Goal: Task Accomplishment & Management: Manage account settings

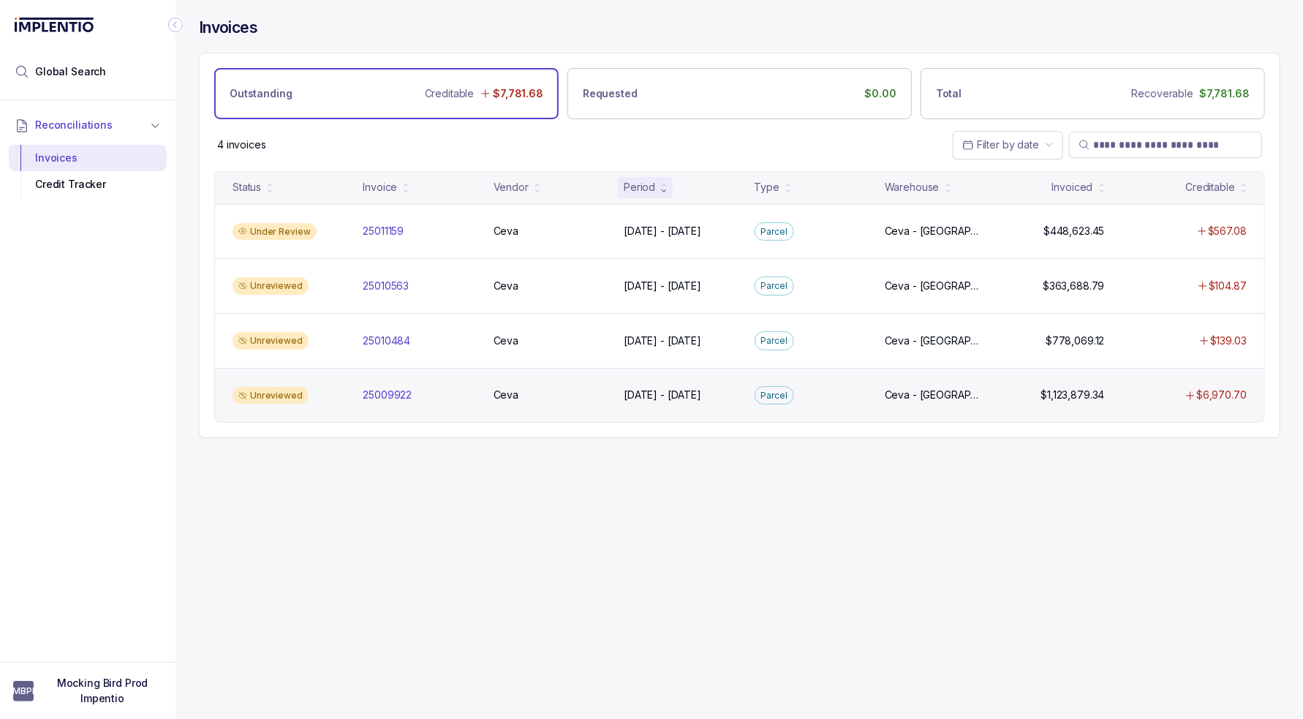
click at [906, 403] on div "Unreviewed 25009922 25009922 Ceva Ceva May 30 - May 30, 2025 May 30 - May 30, 2…" at bounding box center [739, 395] width 1049 height 55
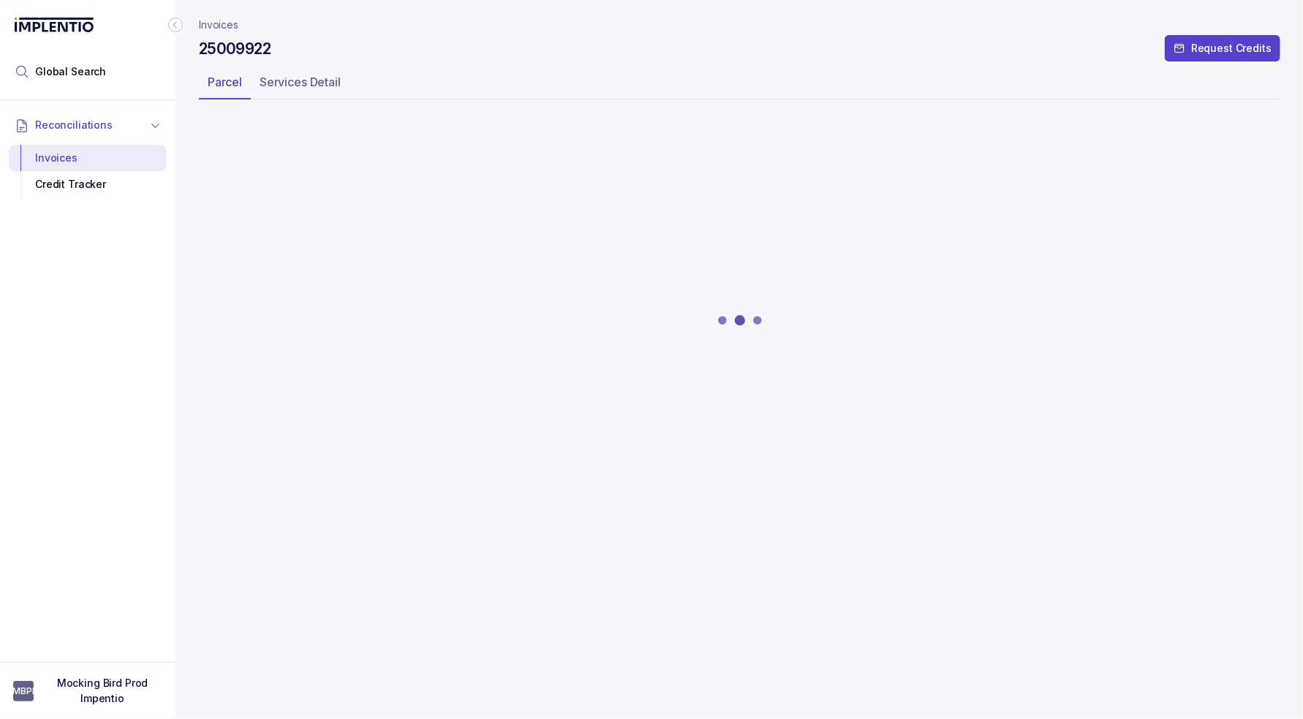
drag, startPoint x: 804, startPoint y: 99, endPoint x: 771, endPoint y: 148, distance: 59.0
click at [804, 99] on ul "Parcel Services Detail" at bounding box center [739, 84] width 1081 height 29
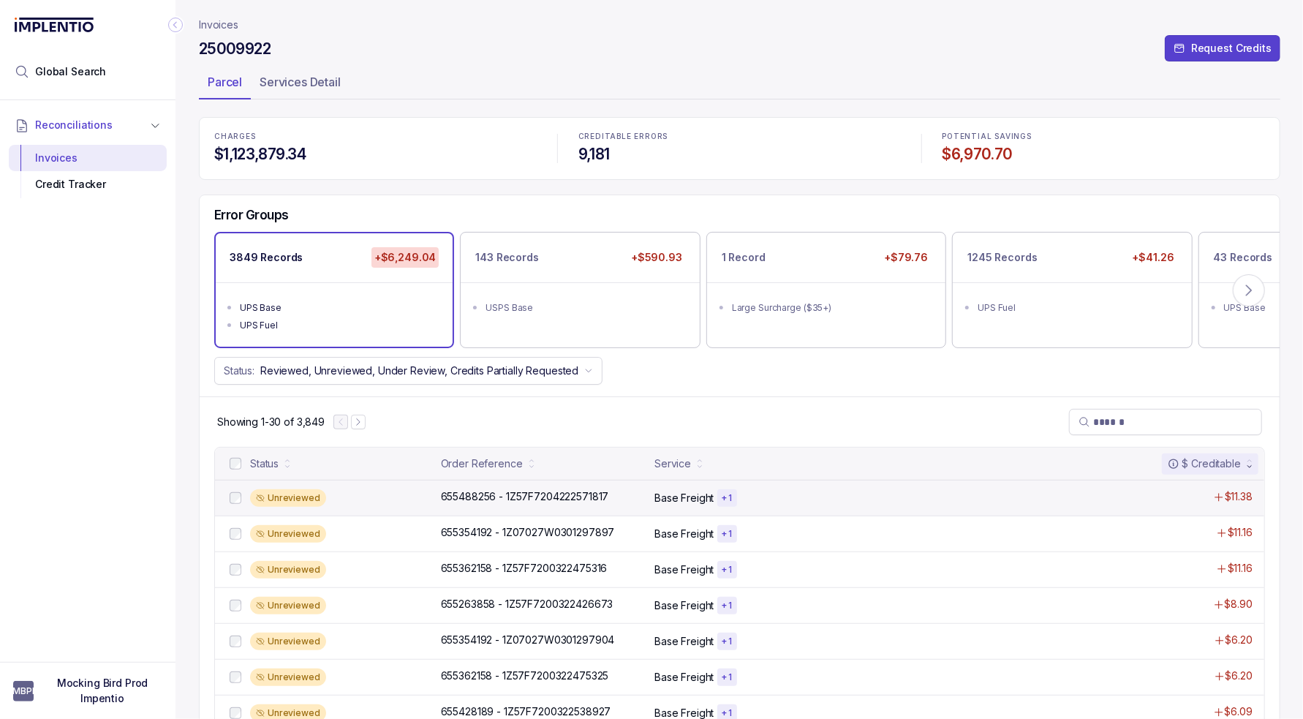
click at [939, 497] on div "Base Freight + 1" at bounding box center [846, 498] width 384 height 18
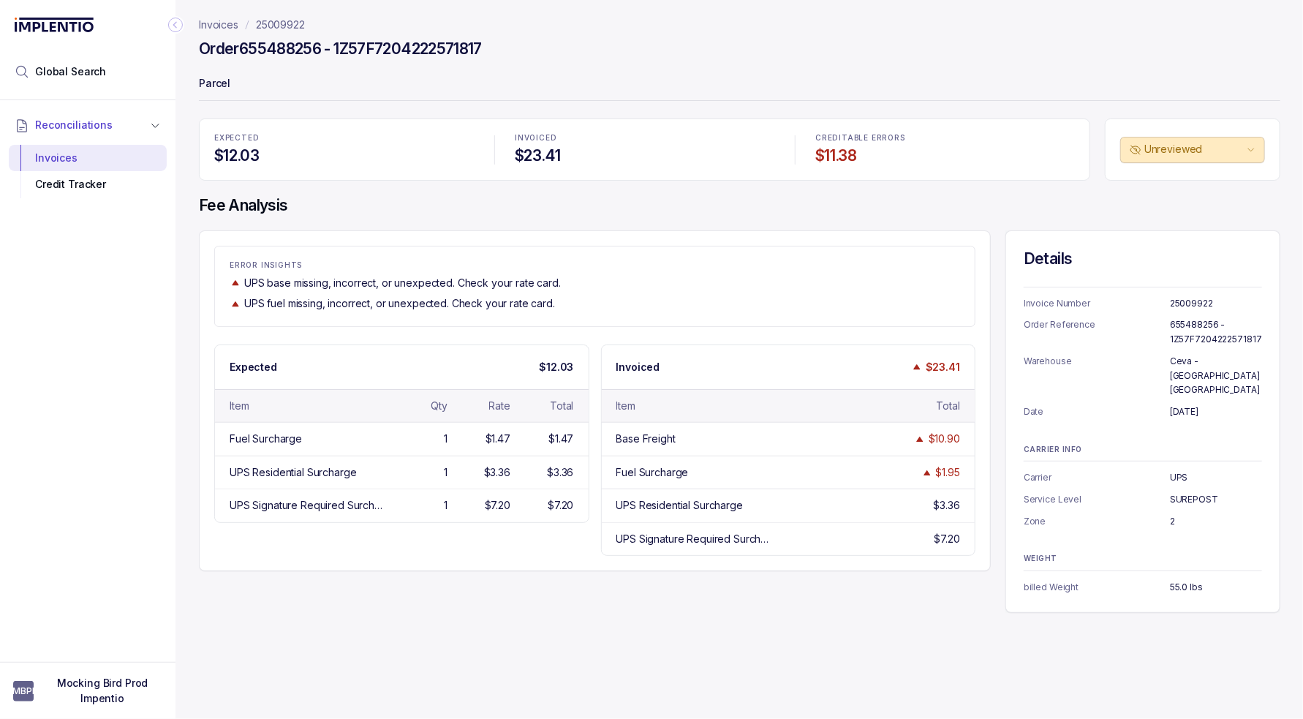
click at [401, 307] on p "UPS fuel missing, incorrect, or unexpected. Check your rate card." at bounding box center [399, 303] width 311 height 15
drag, startPoint x: 497, startPoint y: 39, endPoint x: 183, endPoint y: 45, distance: 313.7
click at [183, 45] on div "Invoices 25009922 Order 655488256 - 1Z57F7204222571817 Parcel EXPECTED $12.03 I…" at bounding box center [733, 359] width 1116 height 719
copy h4 "Order 655488256 - 1Z57F7204222571817"
click at [271, 26] on p "25009922" at bounding box center [280, 25] width 49 height 15
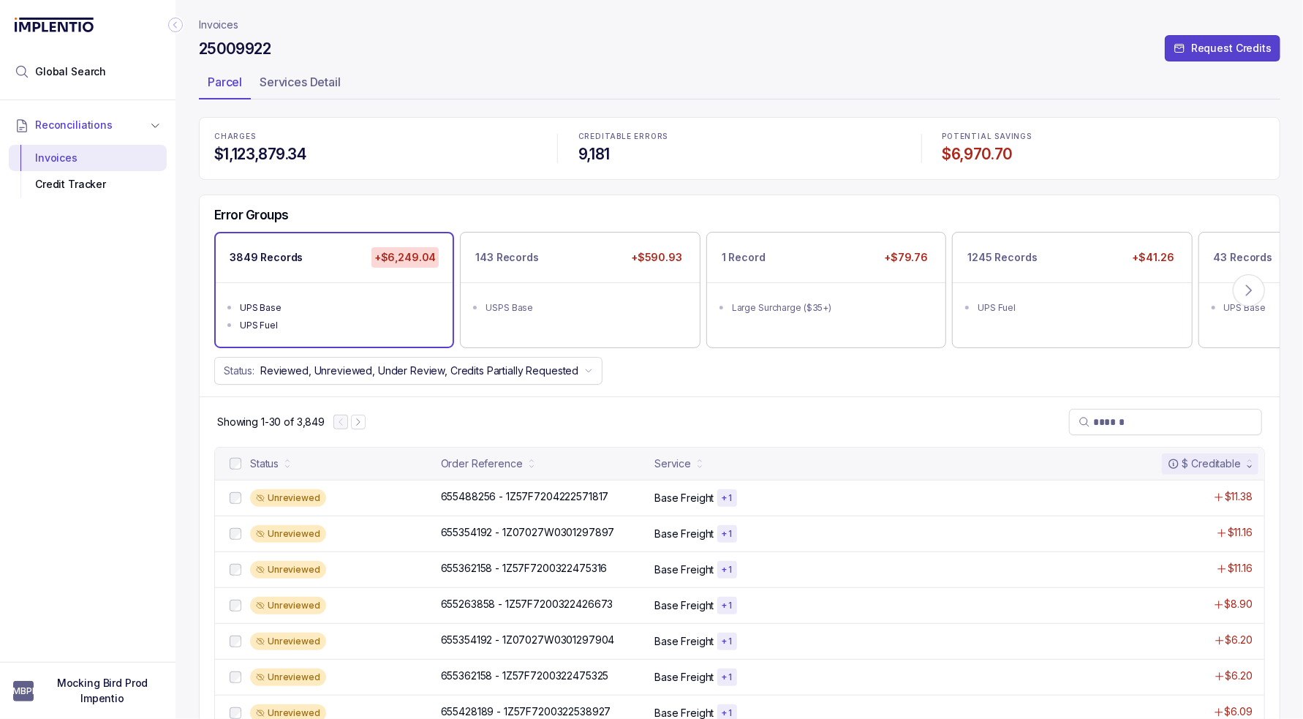
drag, startPoint x: 375, startPoint y: 75, endPoint x: 374, endPoint y: 67, distance: 8.2
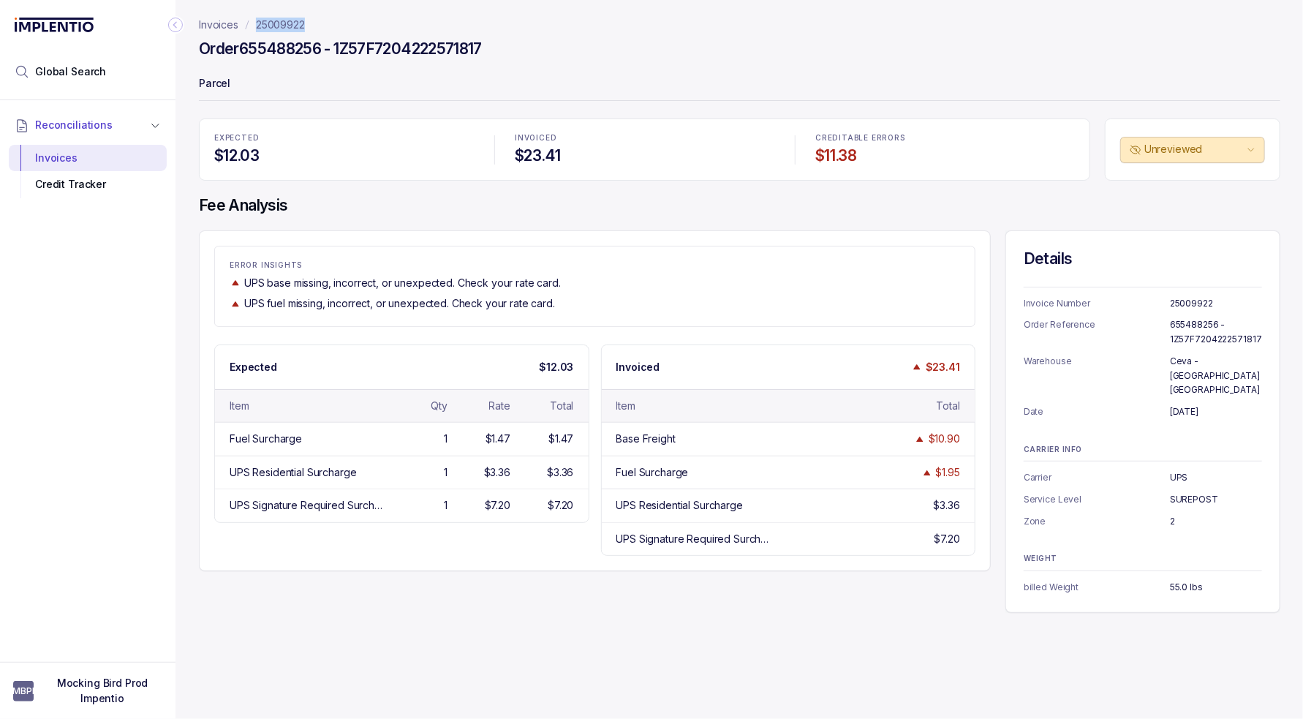
drag, startPoint x: 313, startPoint y: 18, endPoint x: 256, endPoint y: 23, distance: 57.2
click at [256, 23] on nav "Invoices 25009922" at bounding box center [739, 25] width 1081 height 15
copy p "25009922"
drag, startPoint x: 763, startPoint y: 264, endPoint x: 784, endPoint y: 271, distance: 22.4
click at [763, 263] on p "ERROR INSIGHTS" at bounding box center [595, 265] width 730 height 9
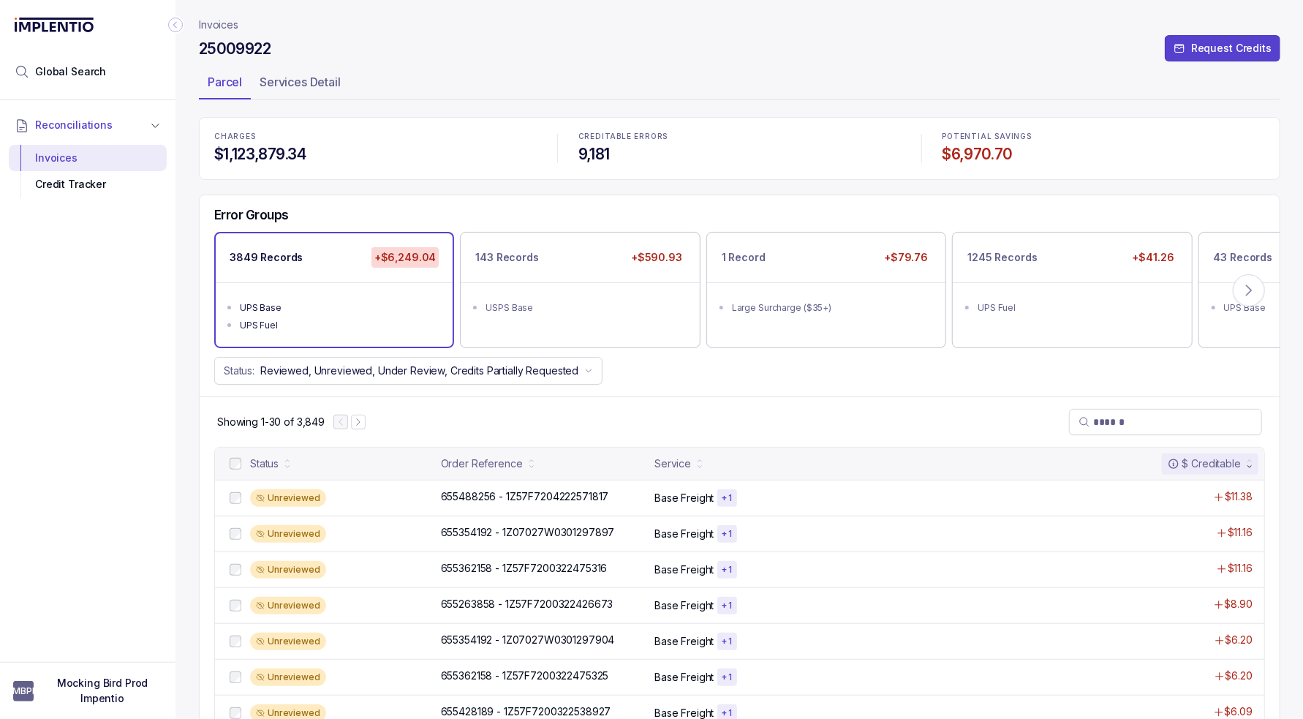
drag, startPoint x: 753, startPoint y: 395, endPoint x: 712, endPoint y: 403, distance: 41.7
click at [746, 396] on div "Showing 1-30 of 3,849" at bounding box center [740, 421] width 1080 height 50
click at [637, 686] on p "Accept All Errors" at bounding box center [637, 685] width 81 height 15
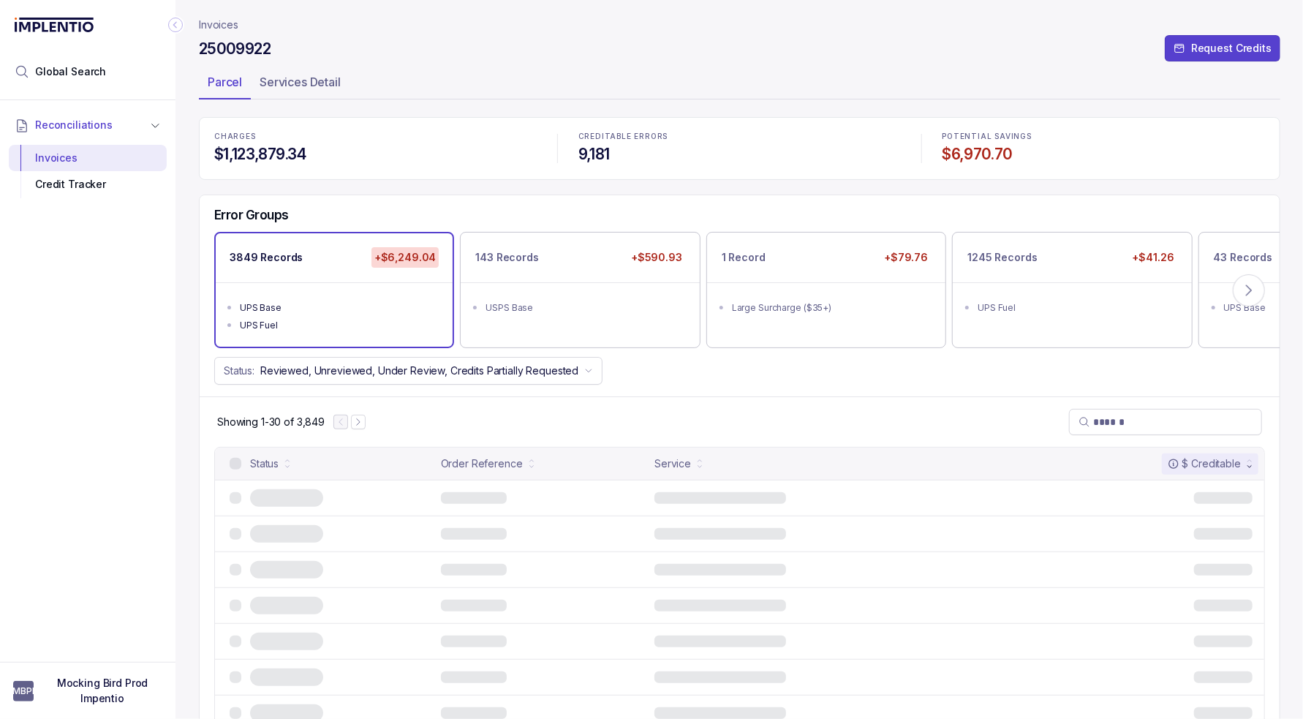
click at [741, 360] on div "Status: Reviewed, Unreviewed, Under Review, Credits Partially Requested" at bounding box center [740, 371] width 1080 height 28
click at [931, 379] on div "Status: Reviewed, Unreviewed, Under Review, Credits Partially Requested" at bounding box center [740, 371] width 1080 height 28
drag, startPoint x: 801, startPoint y: 415, endPoint x: 814, endPoint y: 421, distance: 14.4
click at [801, 415] on div "Showing 1-30 of 3,849" at bounding box center [740, 421] width 1080 height 50
click at [798, 374] on div "Status: Reviewed, Unreviewed, Under Review, Credits Partially Requested" at bounding box center [740, 371] width 1080 height 28
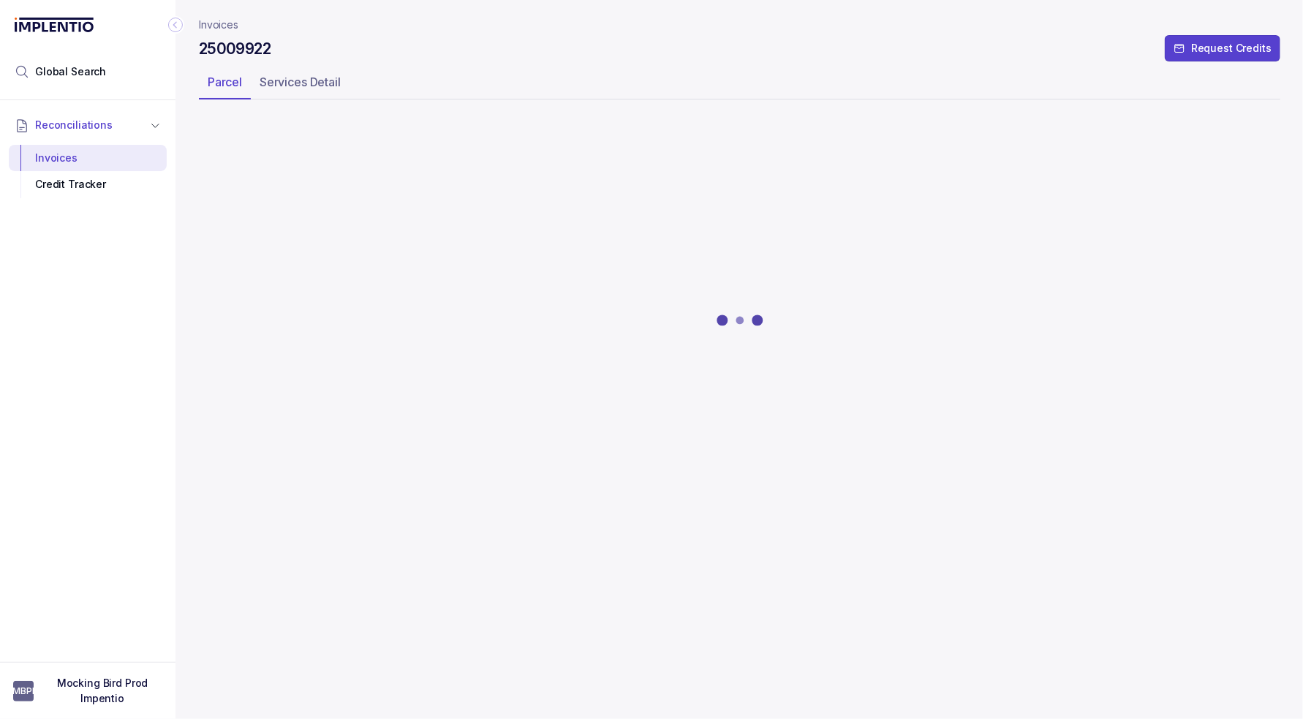
click at [710, 85] on ul "Parcel Services Detail" at bounding box center [739, 84] width 1081 height 29
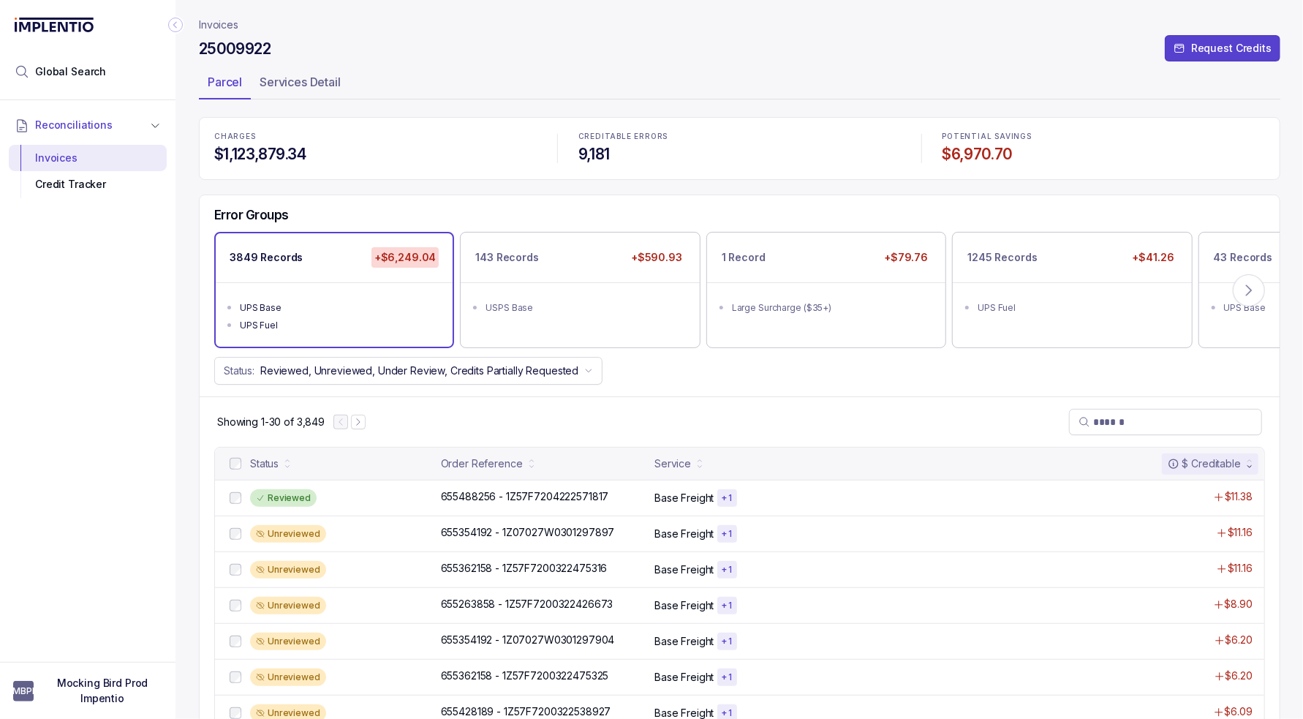
click at [649, 392] on div "Error Groups 3849 Records +$6,249.04 UPS Base UPS Fuel 143 Records +$590.93 USP…" at bounding box center [740, 296] width 1080 height 202
click at [662, 695] on button "Accept All Errors" at bounding box center [648, 685] width 99 height 23
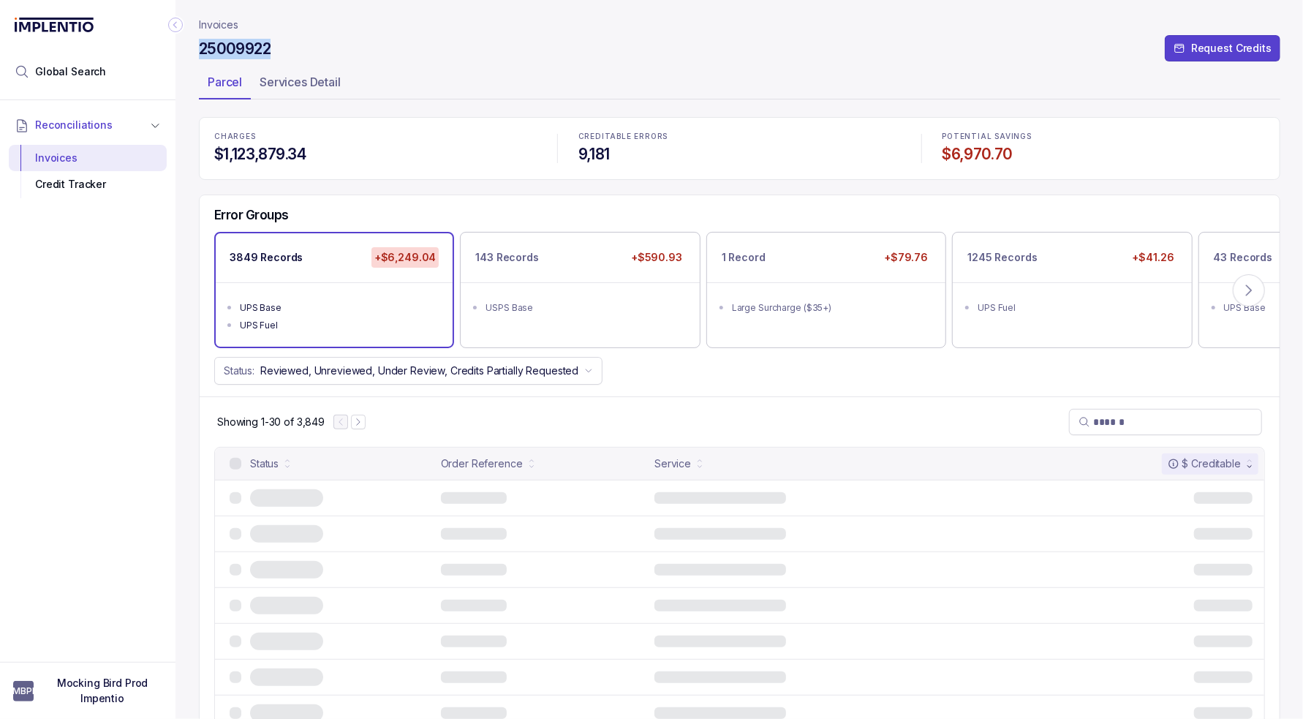
drag, startPoint x: 218, startPoint y: 46, endPoint x: 175, endPoint y: 48, distance: 42.5
click at [175, 48] on div "Invoices 25009922 Request Credits Parcel Services Detail CHARGES $1,123,879.34 …" at bounding box center [733, 359] width 1116 height 719
copy h4 "25009922"
click at [588, 276] on div "143 Records +$590.93" at bounding box center [579, 257] width 237 height 49
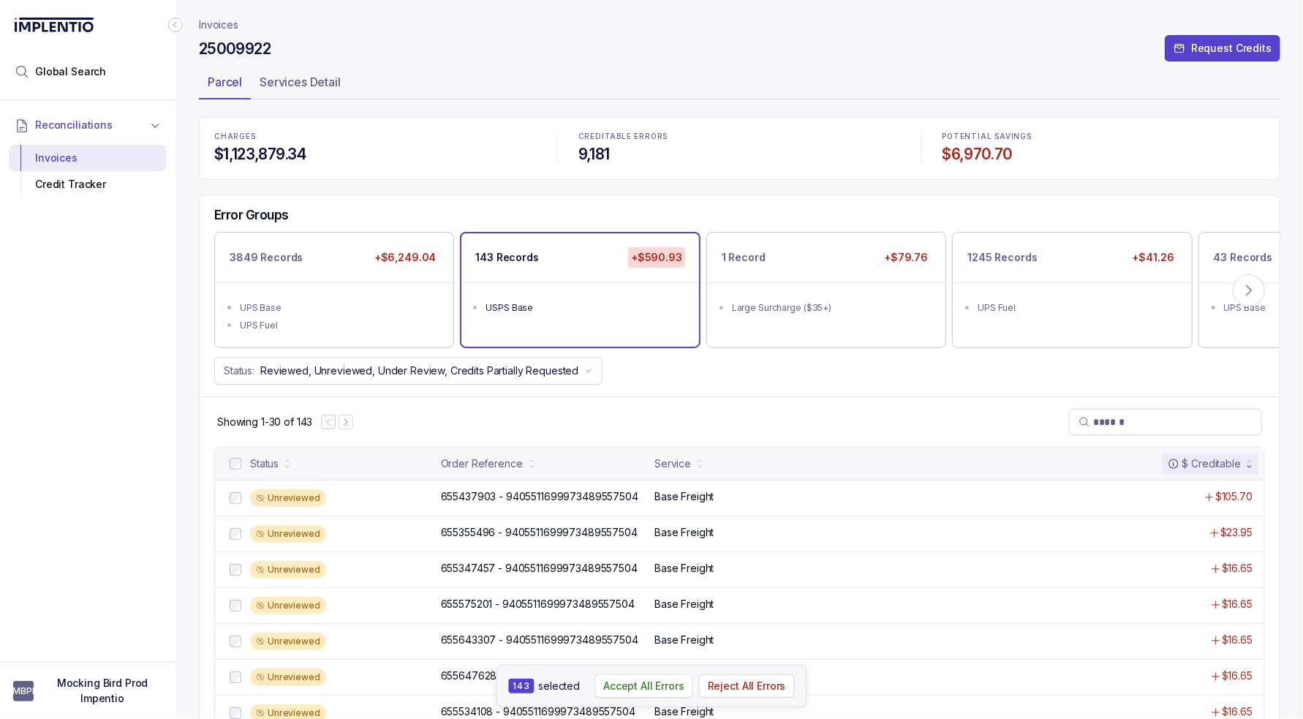
click at [628, 689] on p "Accept All Errors" at bounding box center [643, 685] width 81 height 15
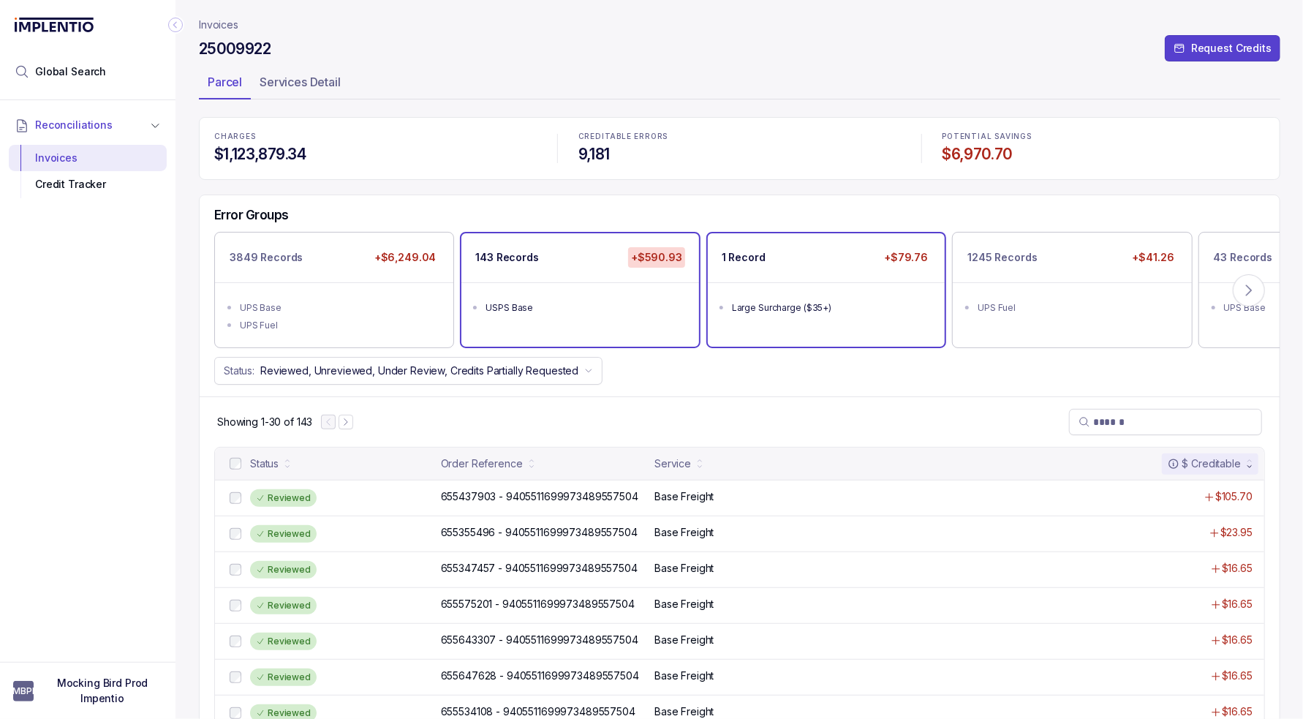
click at [804, 308] on div "Large Surcharge ($35+)" at bounding box center [830, 307] width 197 height 15
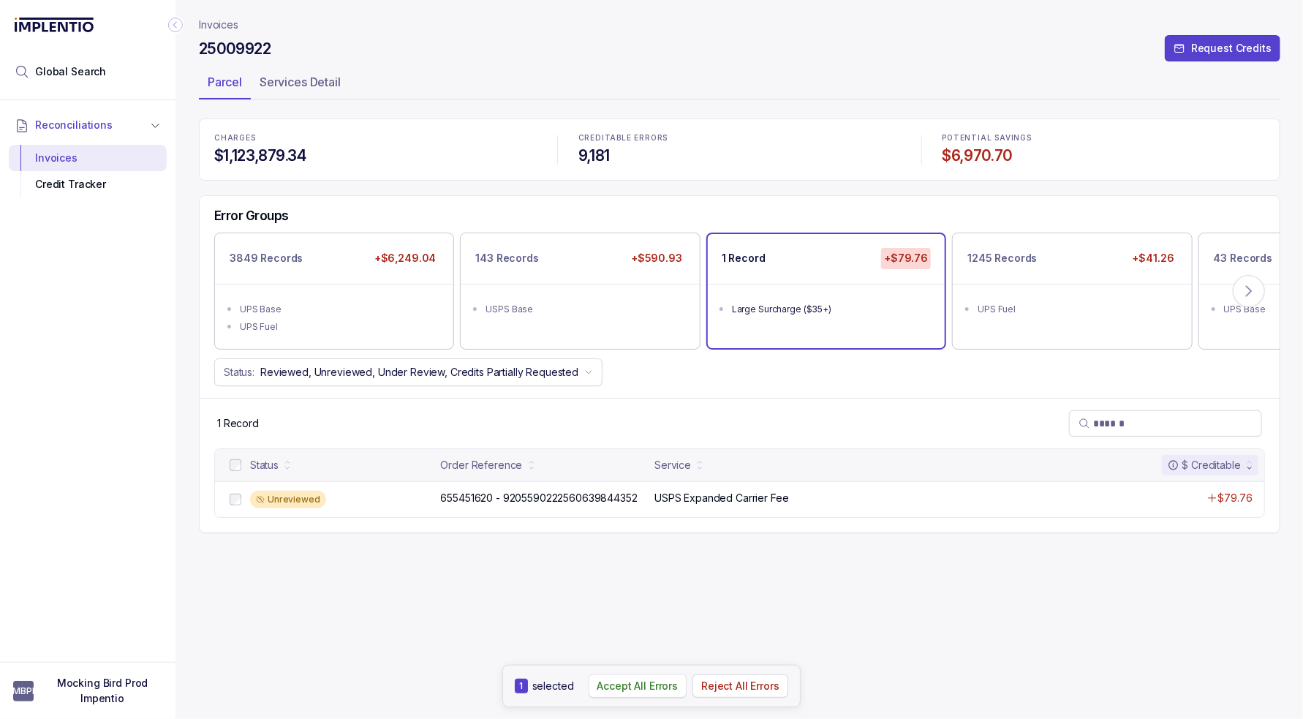
click at [613, 682] on p "Accept All Errors" at bounding box center [637, 685] width 81 height 15
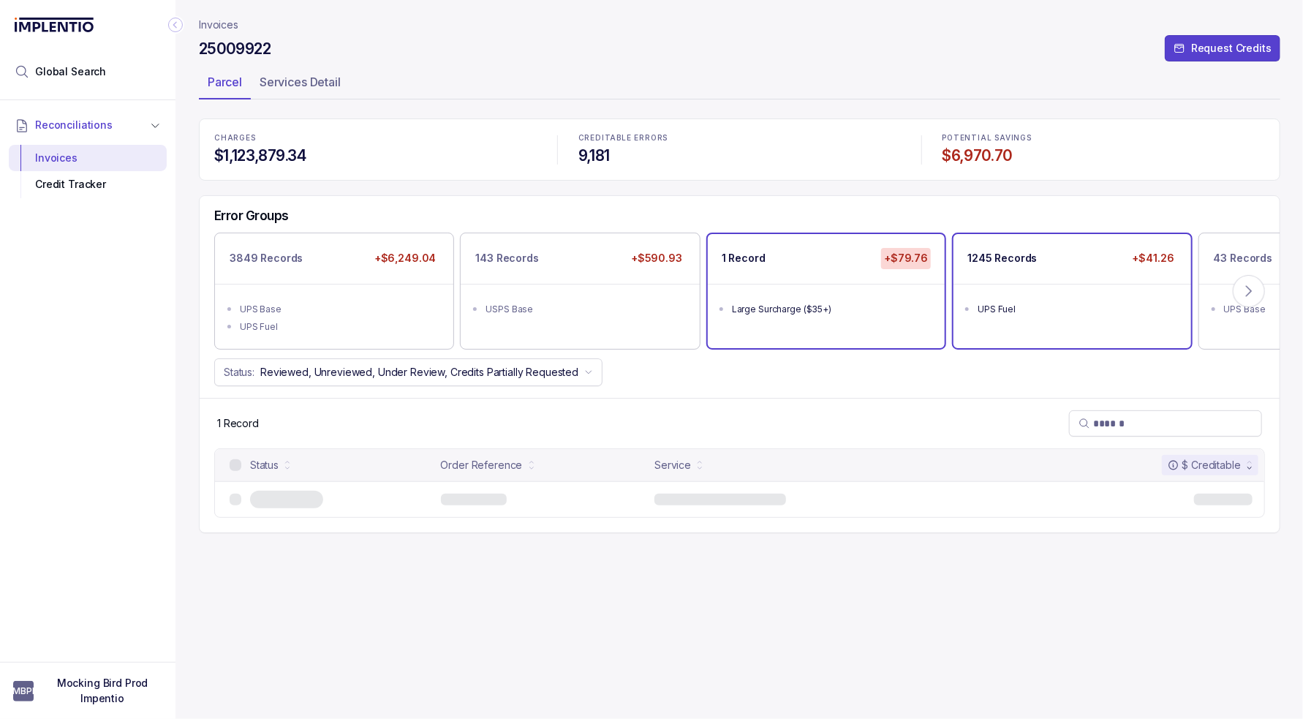
click at [1048, 277] on div "1245 Records +$41.26" at bounding box center [1071, 258] width 237 height 49
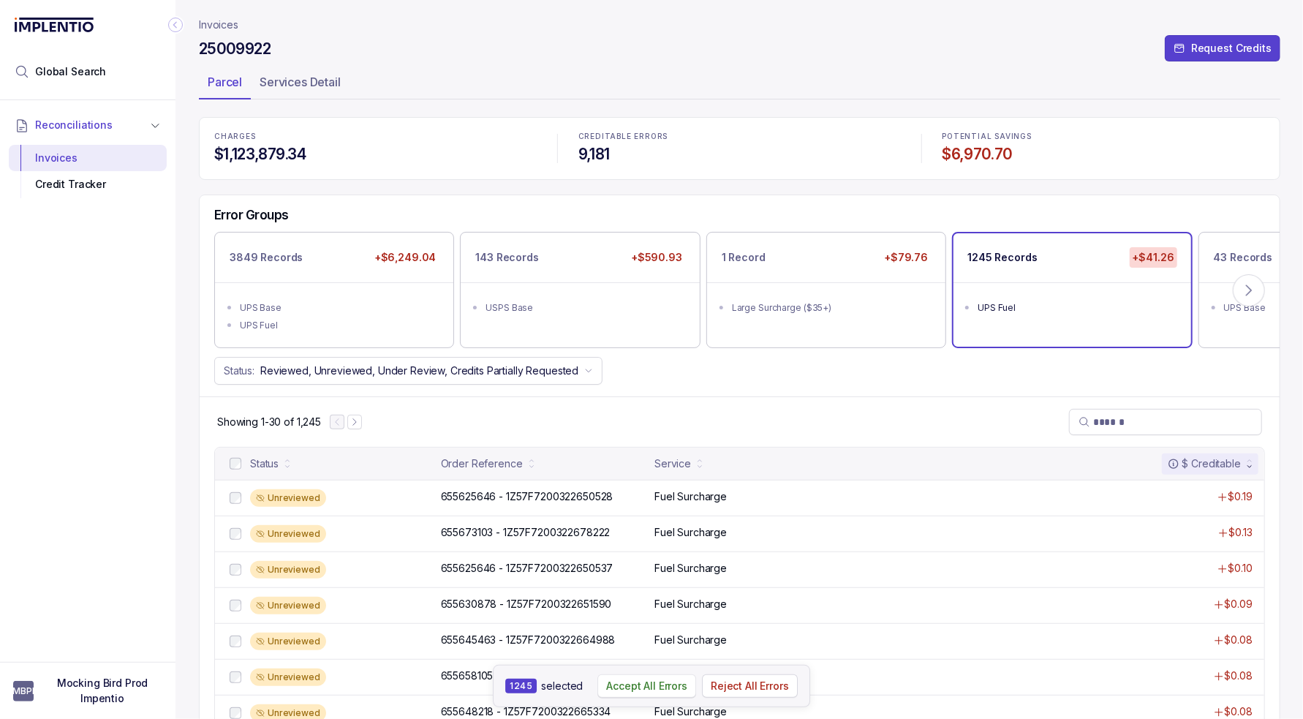
click at [646, 685] on p "Accept All Errors" at bounding box center [647, 685] width 81 height 15
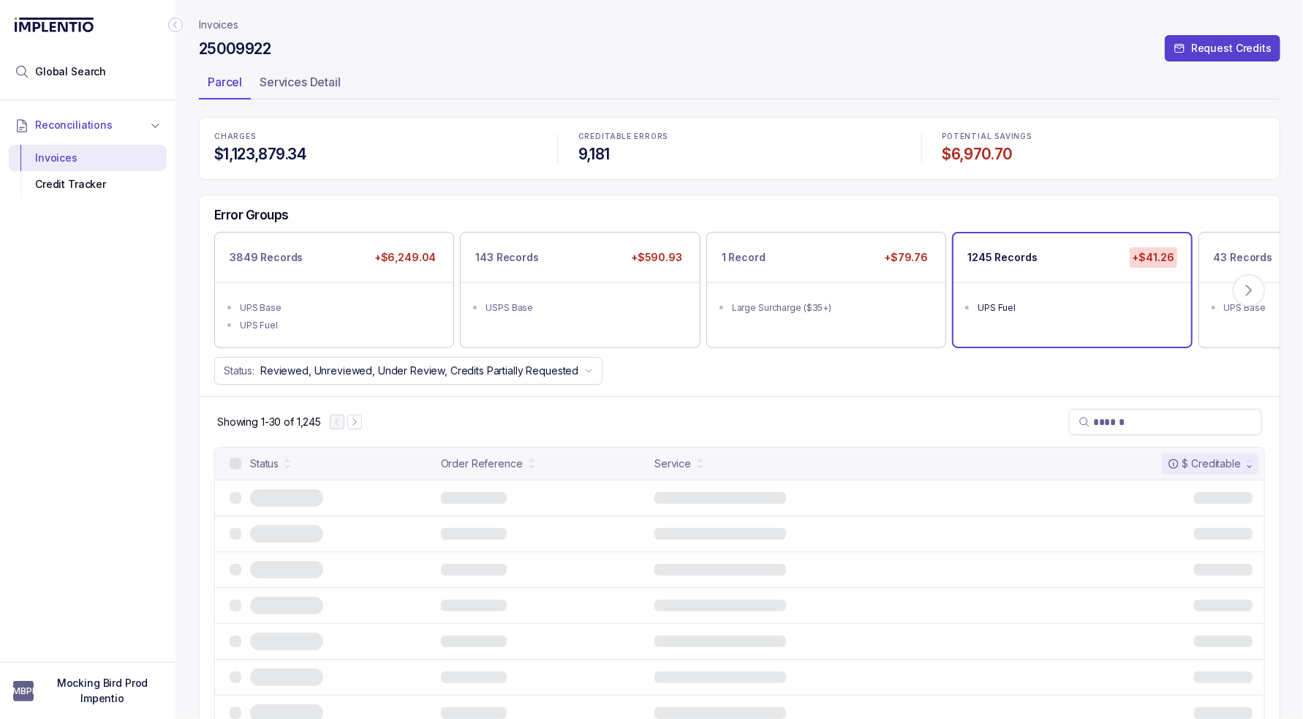
click at [754, 381] on div "Status: Reviewed, Unreviewed, Under Review, Credits Partially Requested" at bounding box center [740, 371] width 1080 height 28
click at [940, 388] on div "Error Groups 3849 Records +$6,249.04 UPS Base UPS Fuel 143 Records +$590.93 USP…" at bounding box center [740, 296] width 1080 height 202
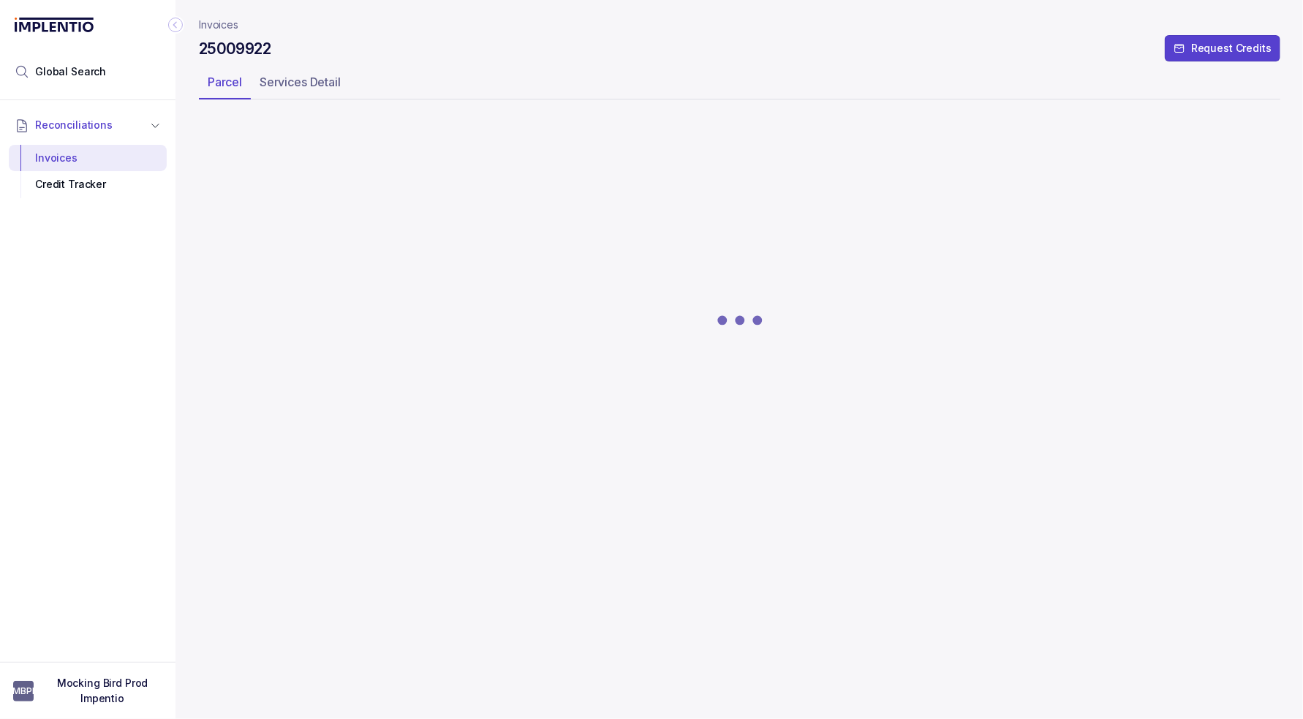
click at [523, 77] on ul "Parcel Services Detail" at bounding box center [739, 84] width 1081 height 29
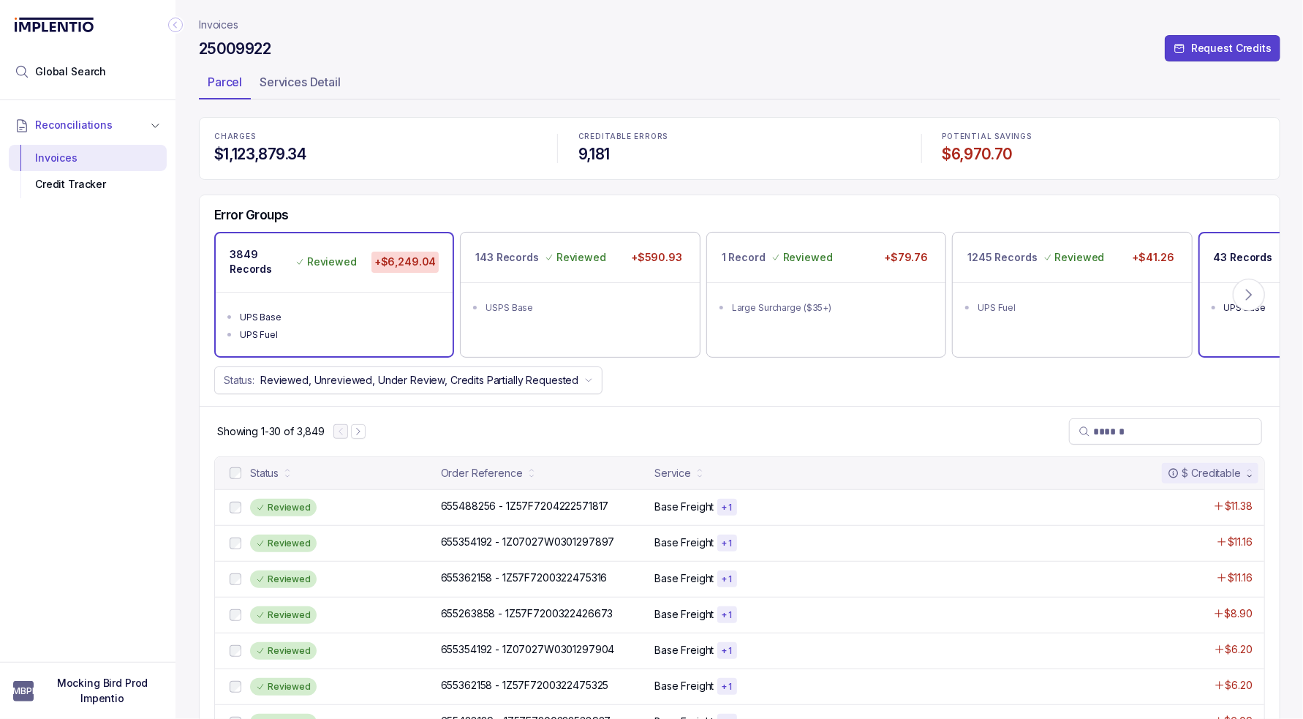
click at [1226, 241] on div "43 Records +$8.32" at bounding box center [1318, 257] width 237 height 49
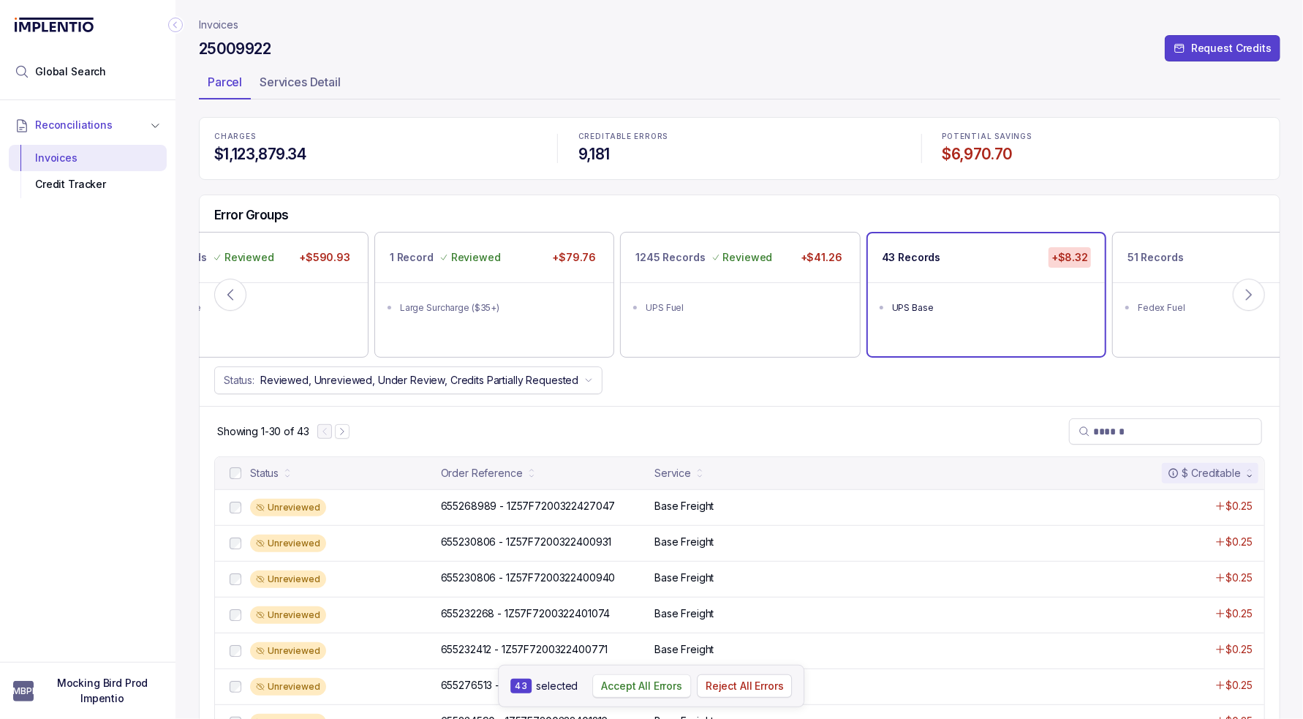
click at [624, 686] on p "Accept All Errors" at bounding box center [641, 685] width 81 height 15
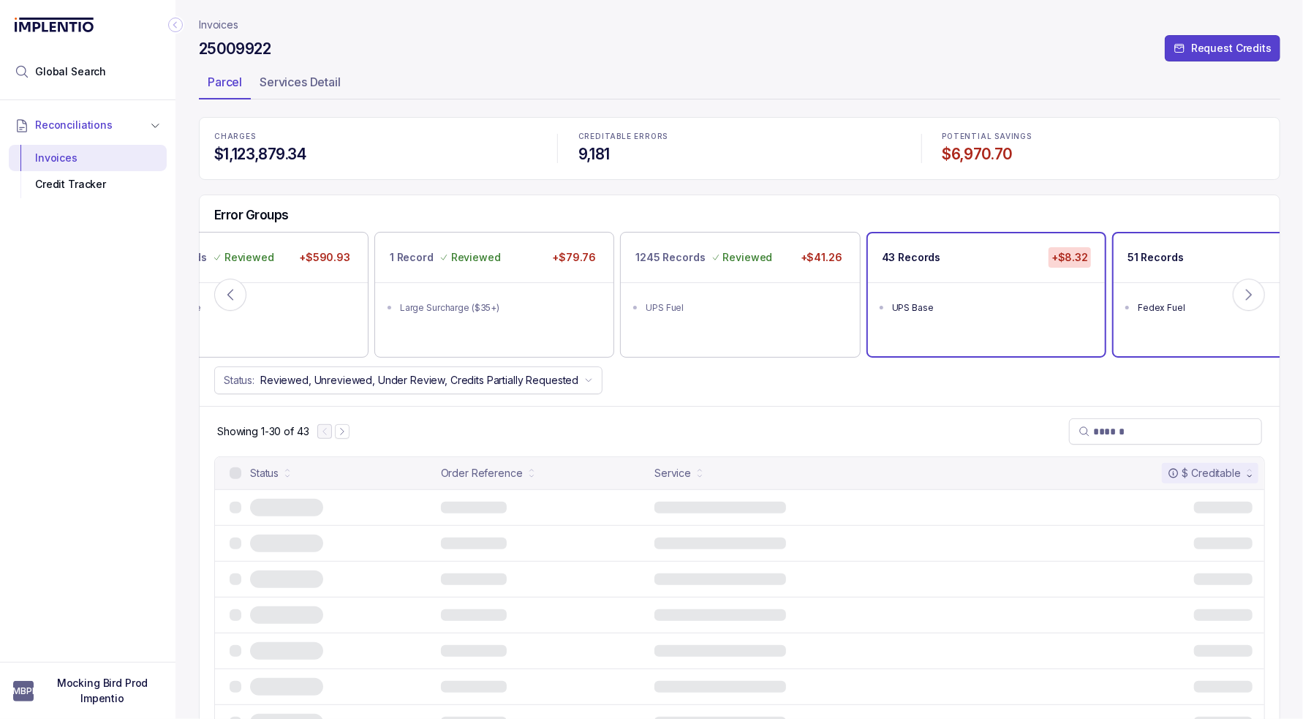
click at [1157, 261] on p "51 Records" at bounding box center [1155, 257] width 56 height 15
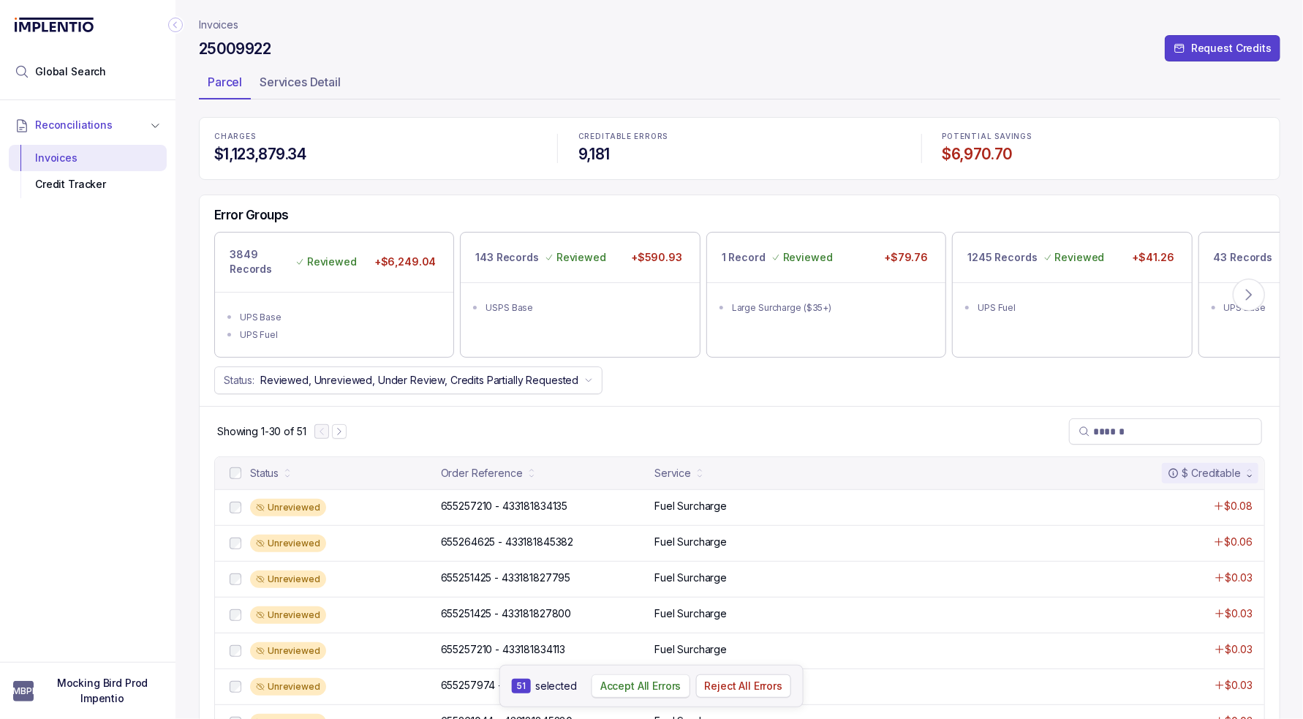
click at [648, 689] on p "Accept All Errors" at bounding box center [640, 685] width 81 height 15
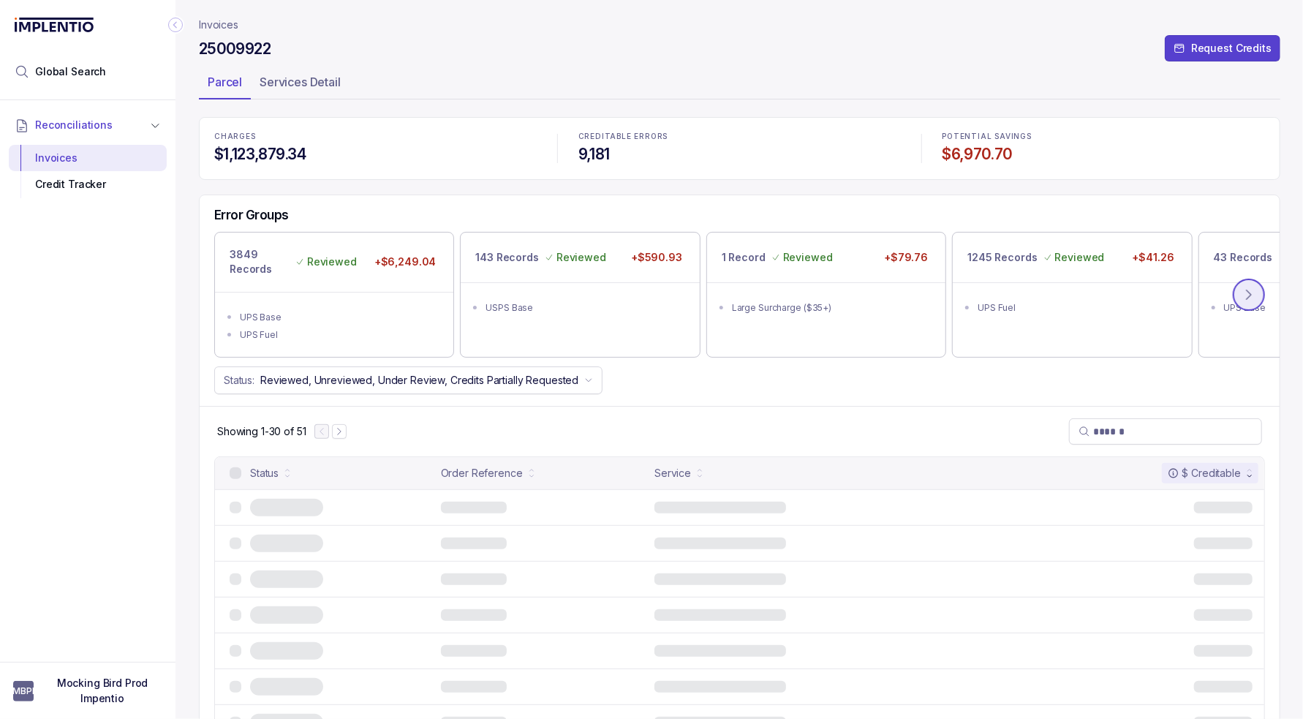
click at [1246, 294] on icon at bounding box center [1248, 294] width 15 height 15
click at [1257, 287] on button at bounding box center [1249, 295] width 32 height 32
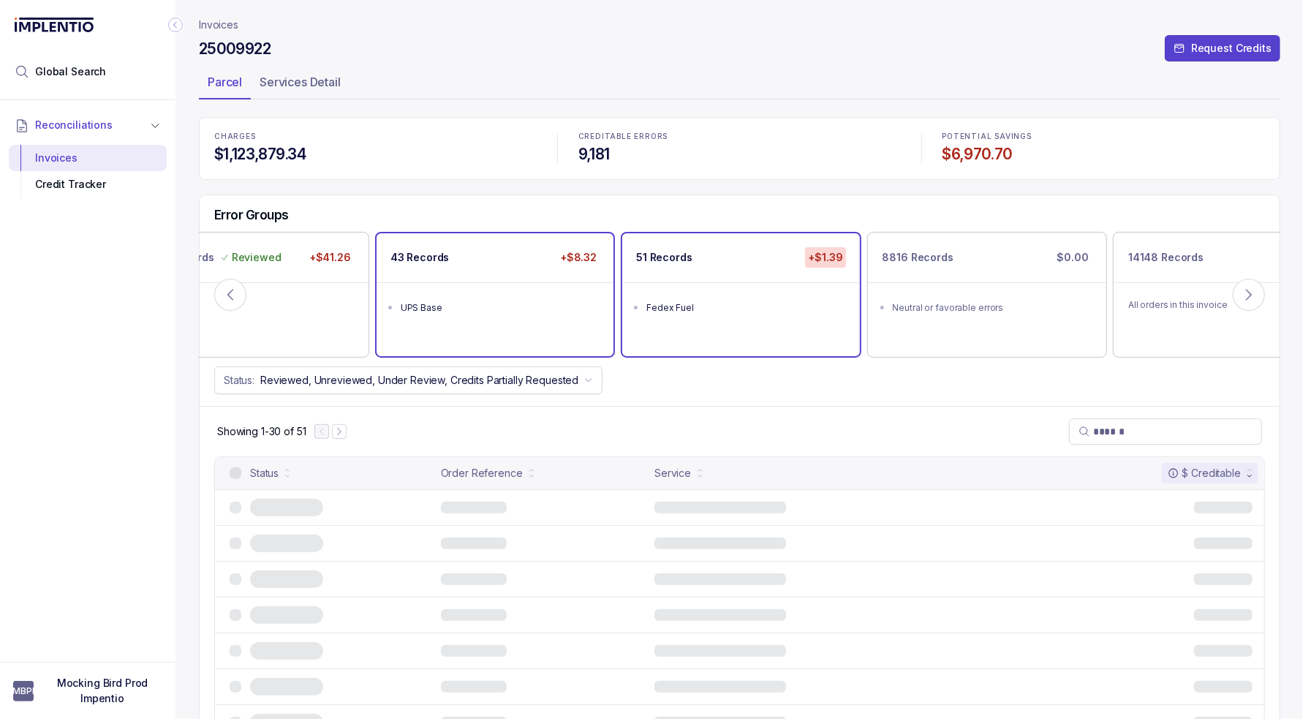
click at [563, 268] on div "43 Records +$8.32" at bounding box center [494, 257] width 237 height 49
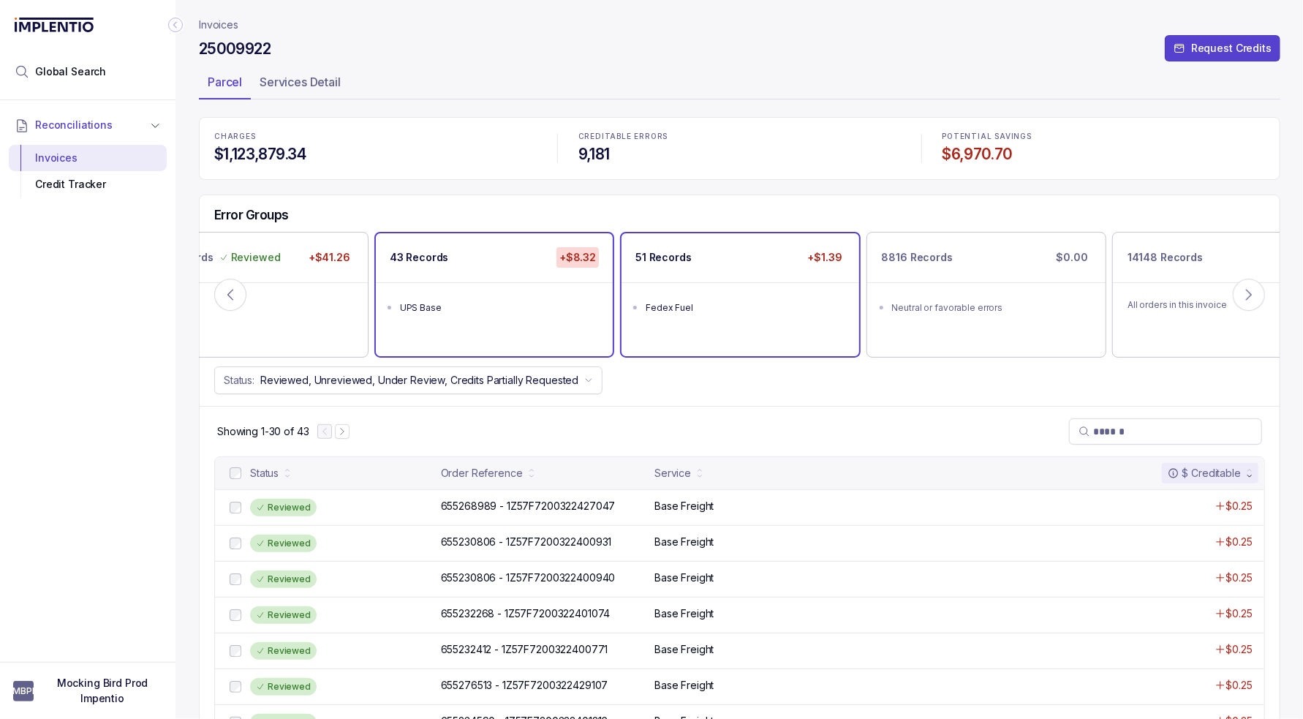
click at [733, 292] on ul "Fedex Fuel" at bounding box center [739, 305] width 237 height 47
click at [498, 308] on div "UPS Base" at bounding box center [498, 307] width 197 height 15
click at [220, 18] on p "Invoices" at bounding box center [218, 25] width 39 height 15
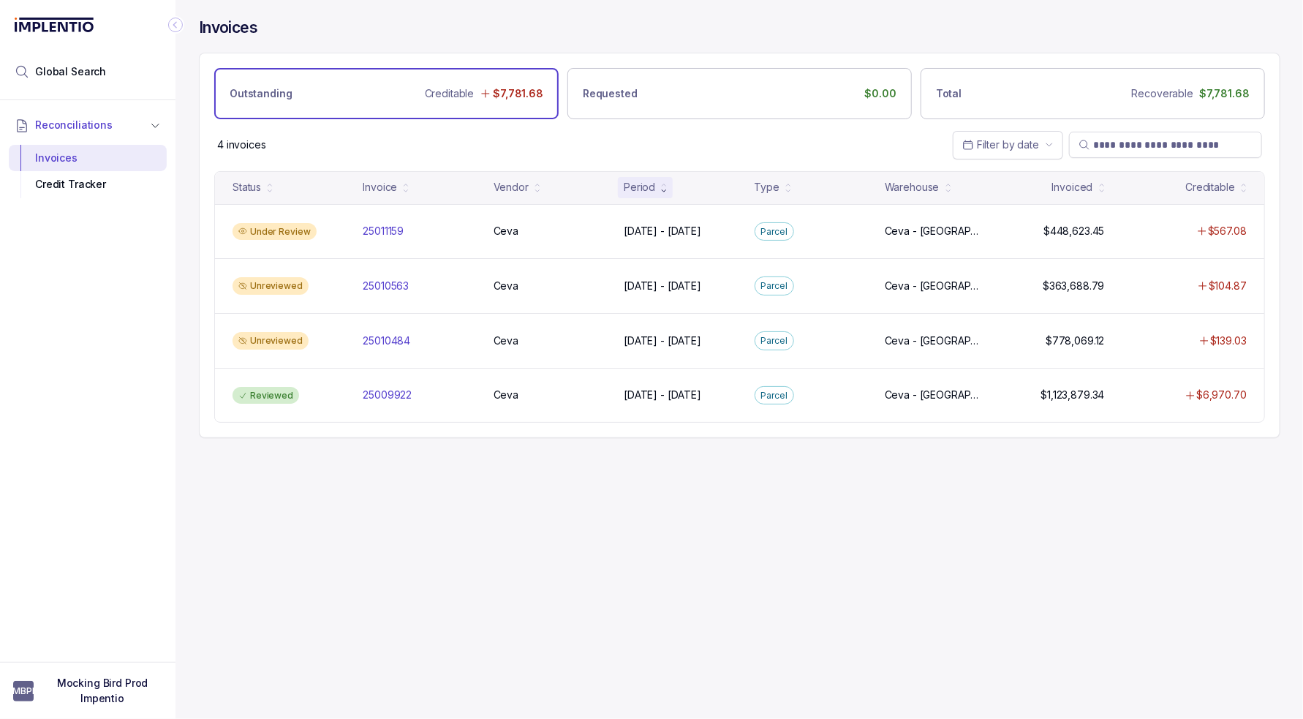
click at [591, 469] on div "Invoices Outstanding Creditable $7,781.68 Requested $0.00 Total Recoverable $7,…" at bounding box center [733, 359] width 1116 height 719
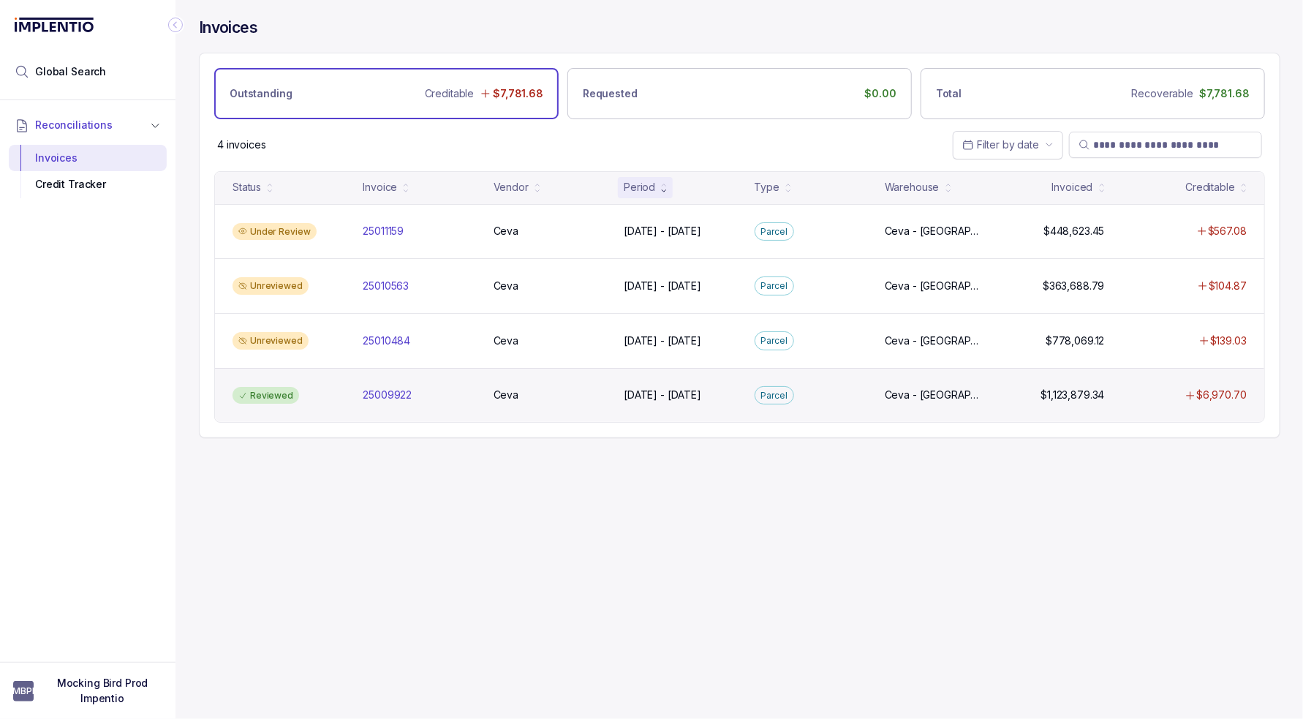
click at [678, 406] on div "Reviewed 25009922 25009922 Ceva Ceva May 30 - May 30, 2025 May 30 - May 30, 202…" at bounding box center [739, 395] width 1049 height 55
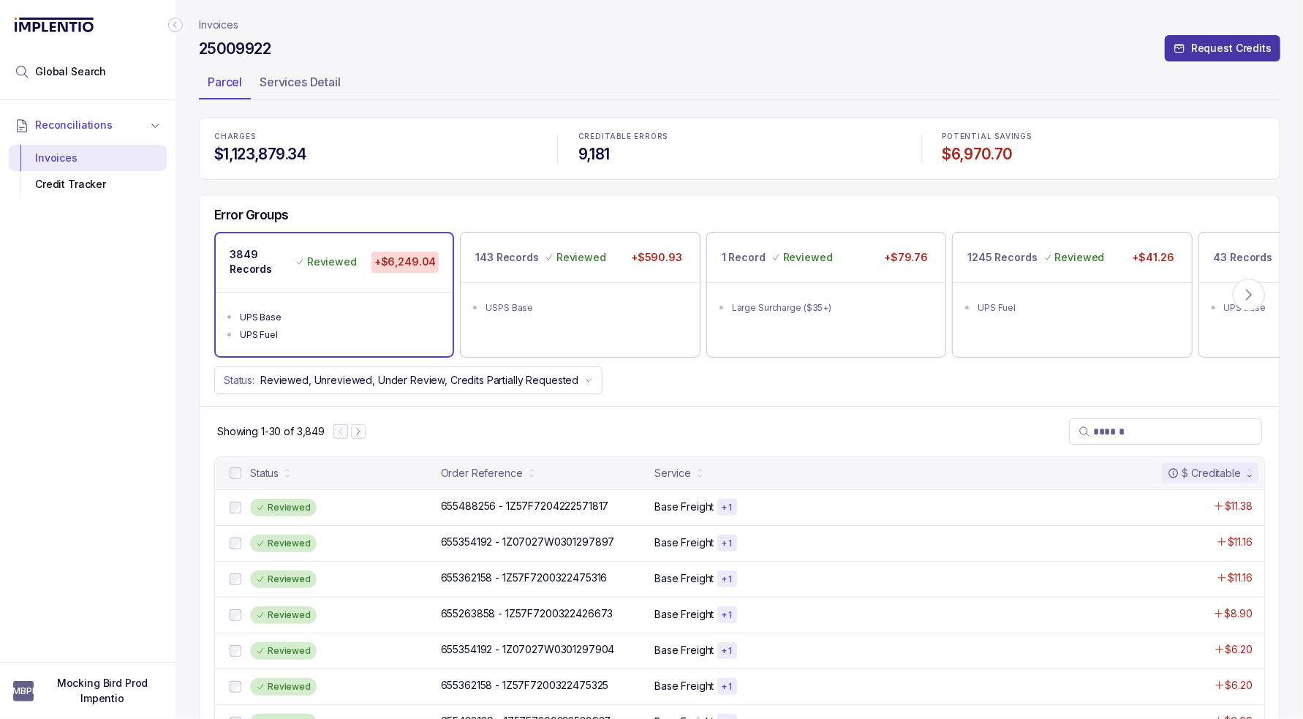
click at [1226, 46] on p "Request Credits" at bounding box center [1231, 48] width 80 height 15
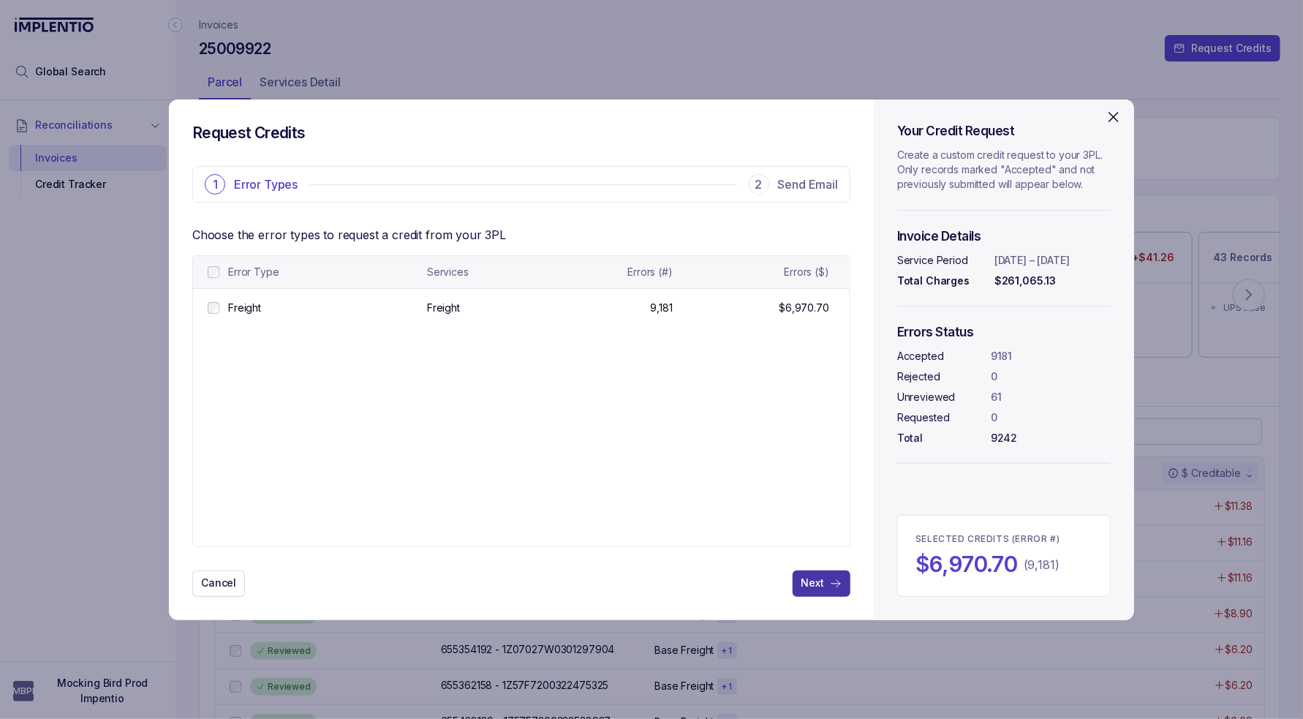
click at [807, 583] on p "Next" at bounding box center [812, 582] width 23 height 15
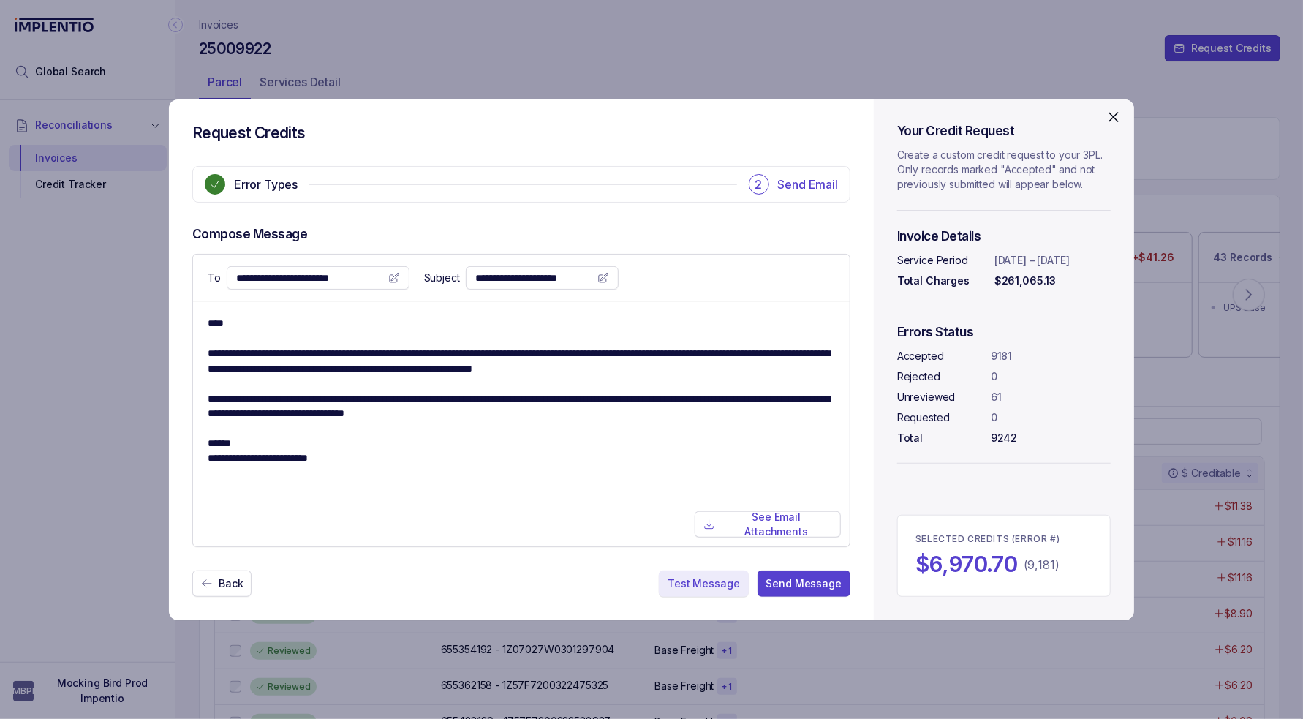
click at [722, 578] on p "Test Message" at bounding box center [703, 583] width 72 height 15
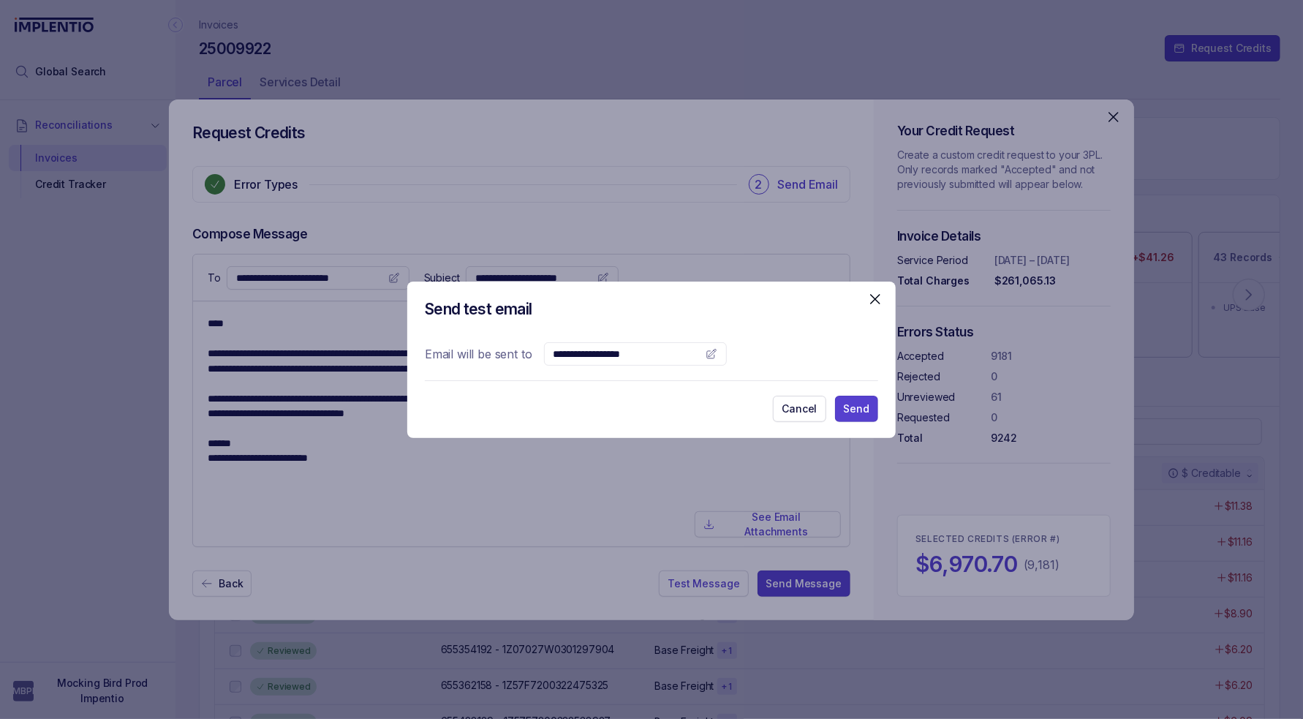
click at [599, 350] on input "text" at bounding box center [626, 354] width 146 height 15
type input "**********"
click at [850, 398] on button "Send" at bounding box center [856, 408] width 43 height 26
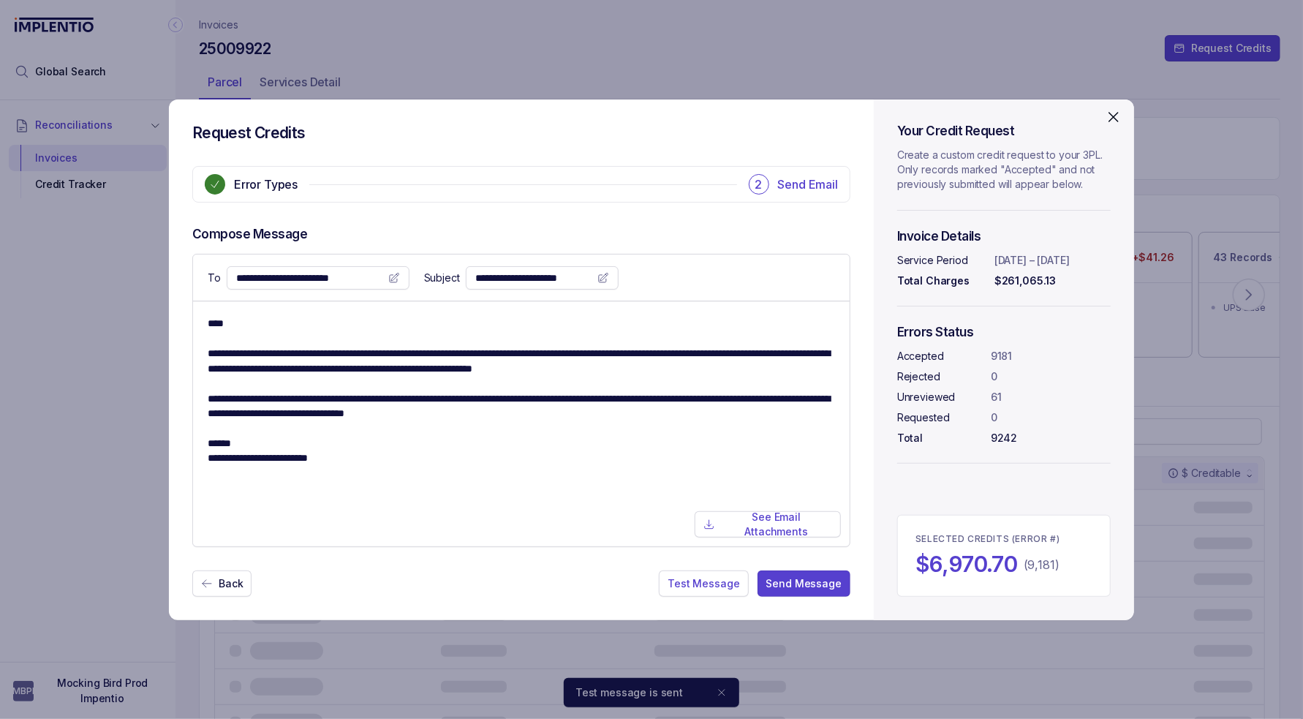
click at [683, 65] on div "**********" at bounding box center [651, 359] width 1303 height 719
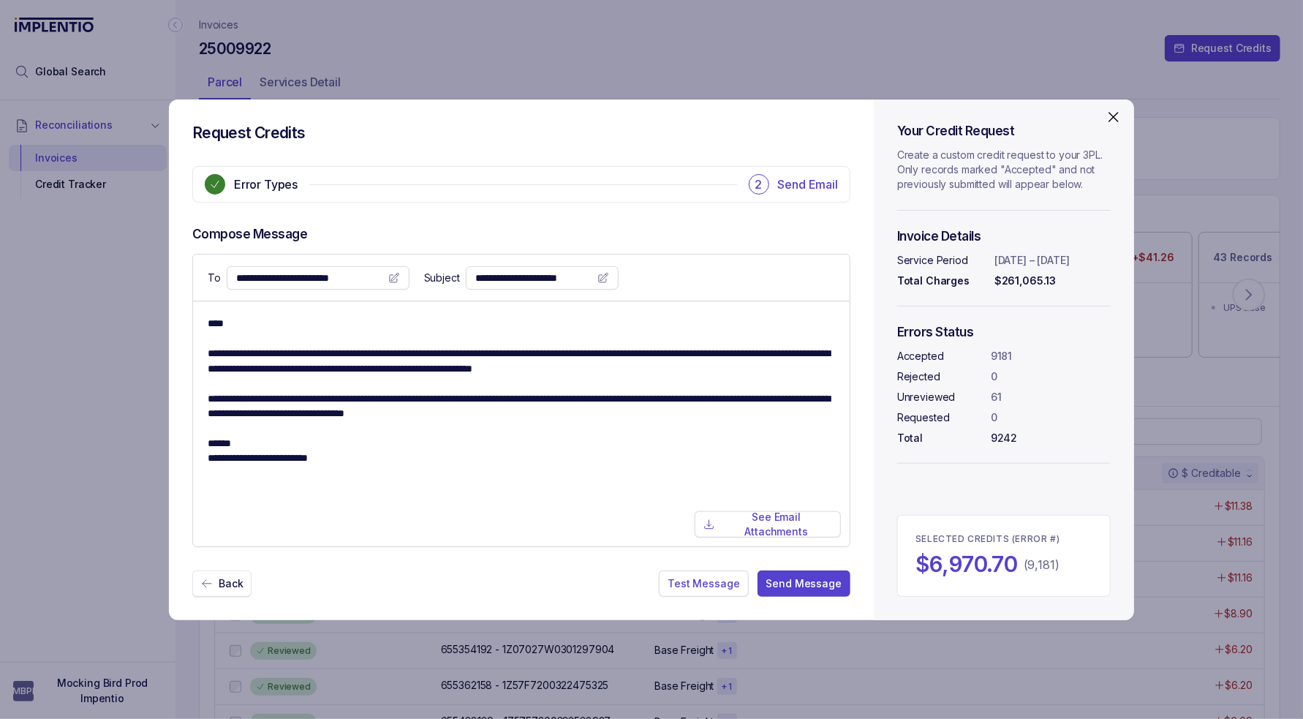
click at [240, 580] on p "Back" at bounding box center [231, 583] width 24 height 15
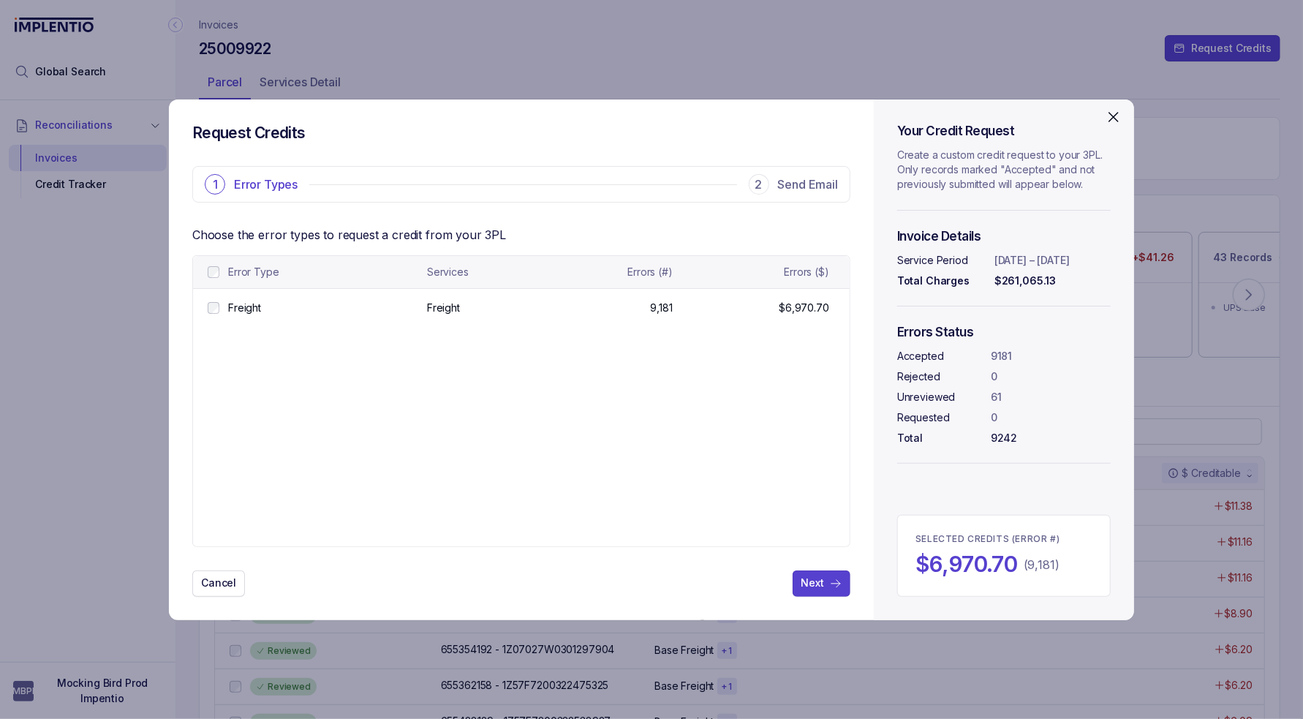
click at [289, 61] on div "Request Credits 1 Error Types 2 Send Email Choose the error types to request a …" at bounding box center [651, 359] width 1303 height 719
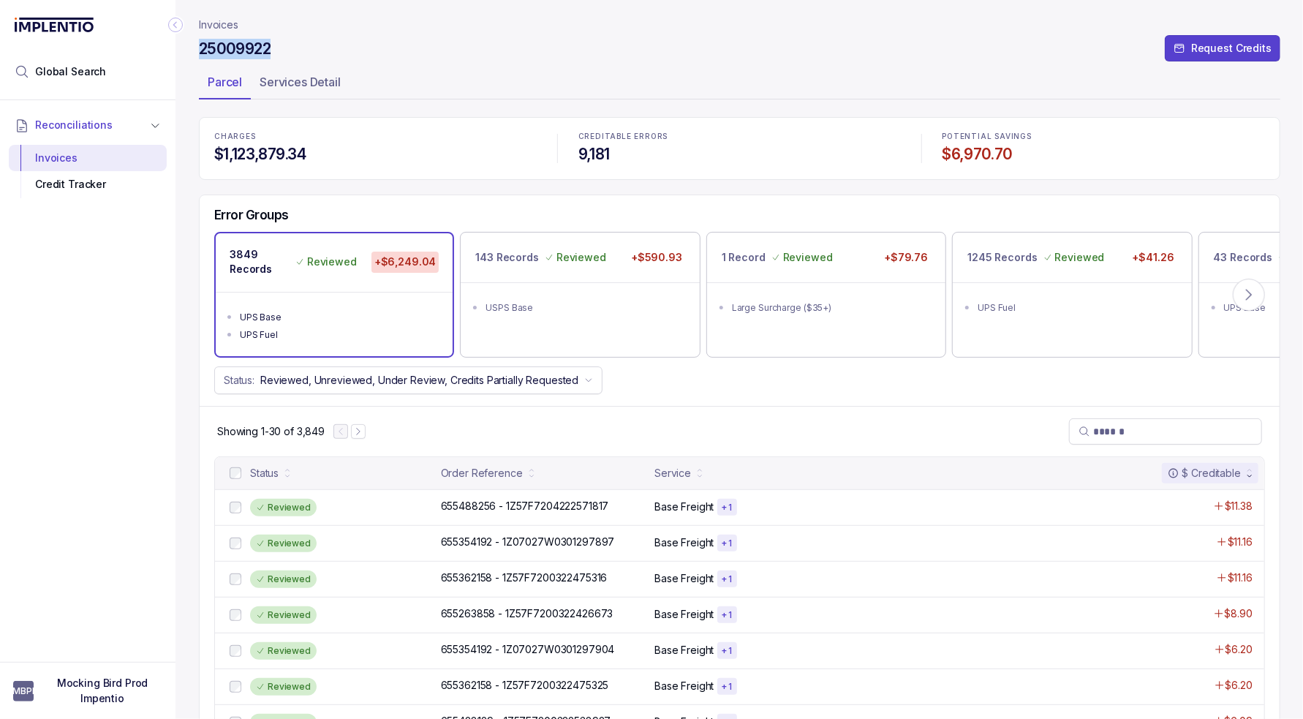
drag, startPoint x: 275, startPoint y: 50, endPoint x: 196, endPoint y: 54, distance: 79.0
click at [196, 54] on div "Invoices 25009922 Request Credits Parcel Services Detail CHARGES $1,123,879.34 …" at bounding box center [733, 359] width 1116 height 719
copy h4 "25009922"
click at [330, 56] on div "25009922 Request Credits" at bounding box center [739, 51] width 1081 height 26
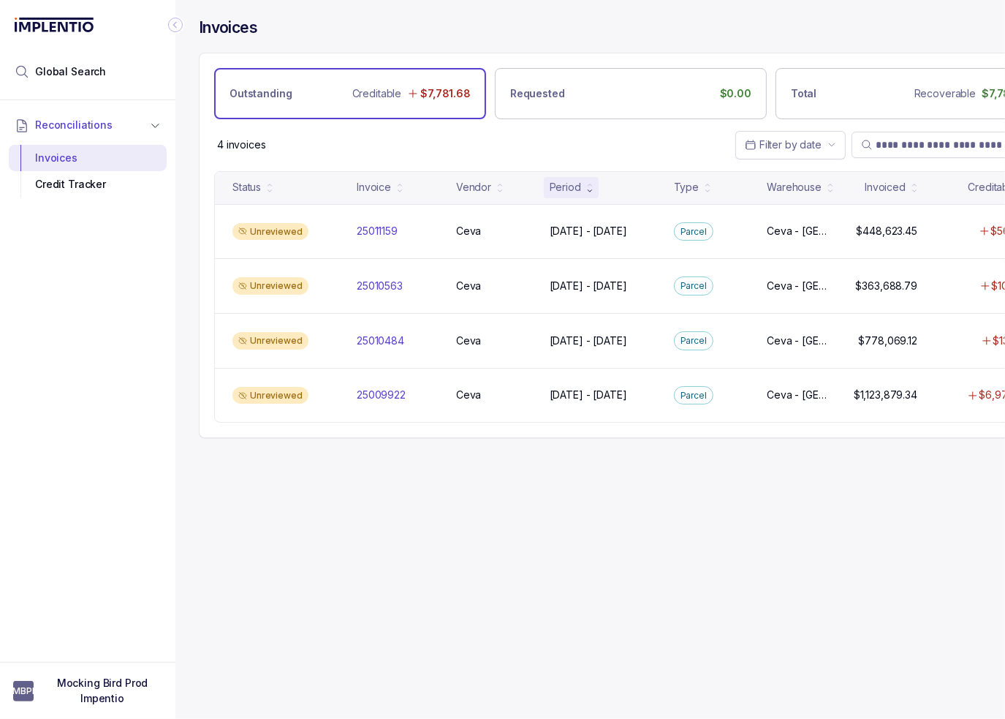
click at [538, 531] on div "Invoices Outstanding Creditable $7,781.68 Requested $0.00 Total Recoverable $7,…" at bounding box center [624, 359] width 899 height 719
click at [108, 676] on p "Mocking Bird Prod Impentio" at bounding box center [102, 690] width 120 height 30
click at [98, 651] on p "Logout" at bounding box center [96, 654] width 121 height 15
click at [64, 655] on p "Logout" at bounding box center [96, 654] width 121 height 15
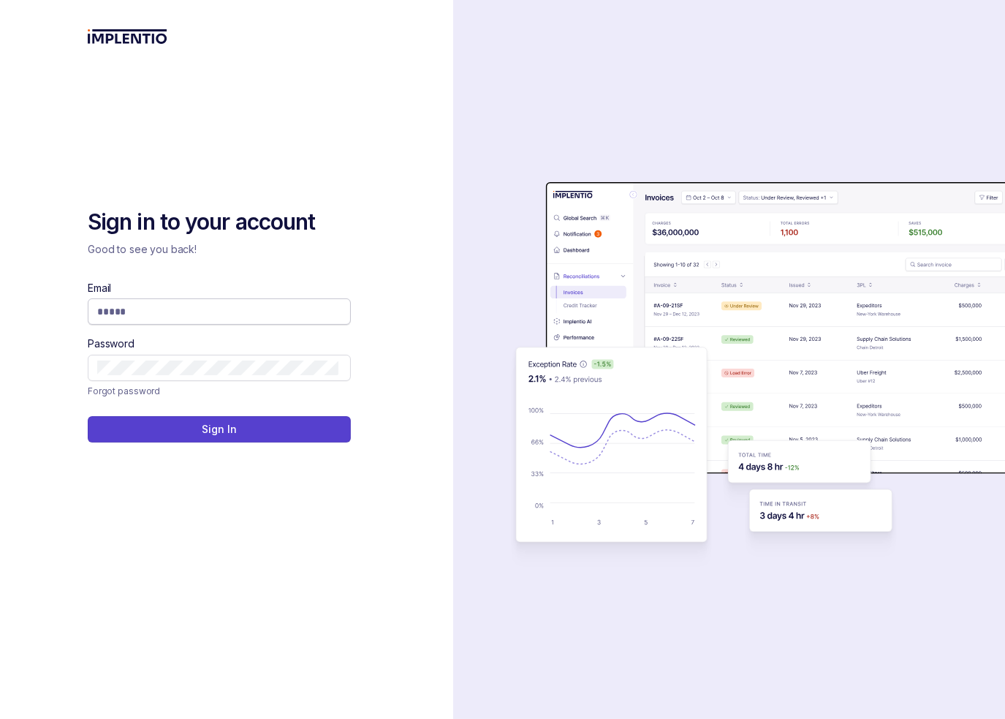
click at [175, 307] on input "Email" at bounding box center [217, 311] width 241 height 15
type input "**********"
